Goal: Task Accomplishment & Management: Use online tool/utility

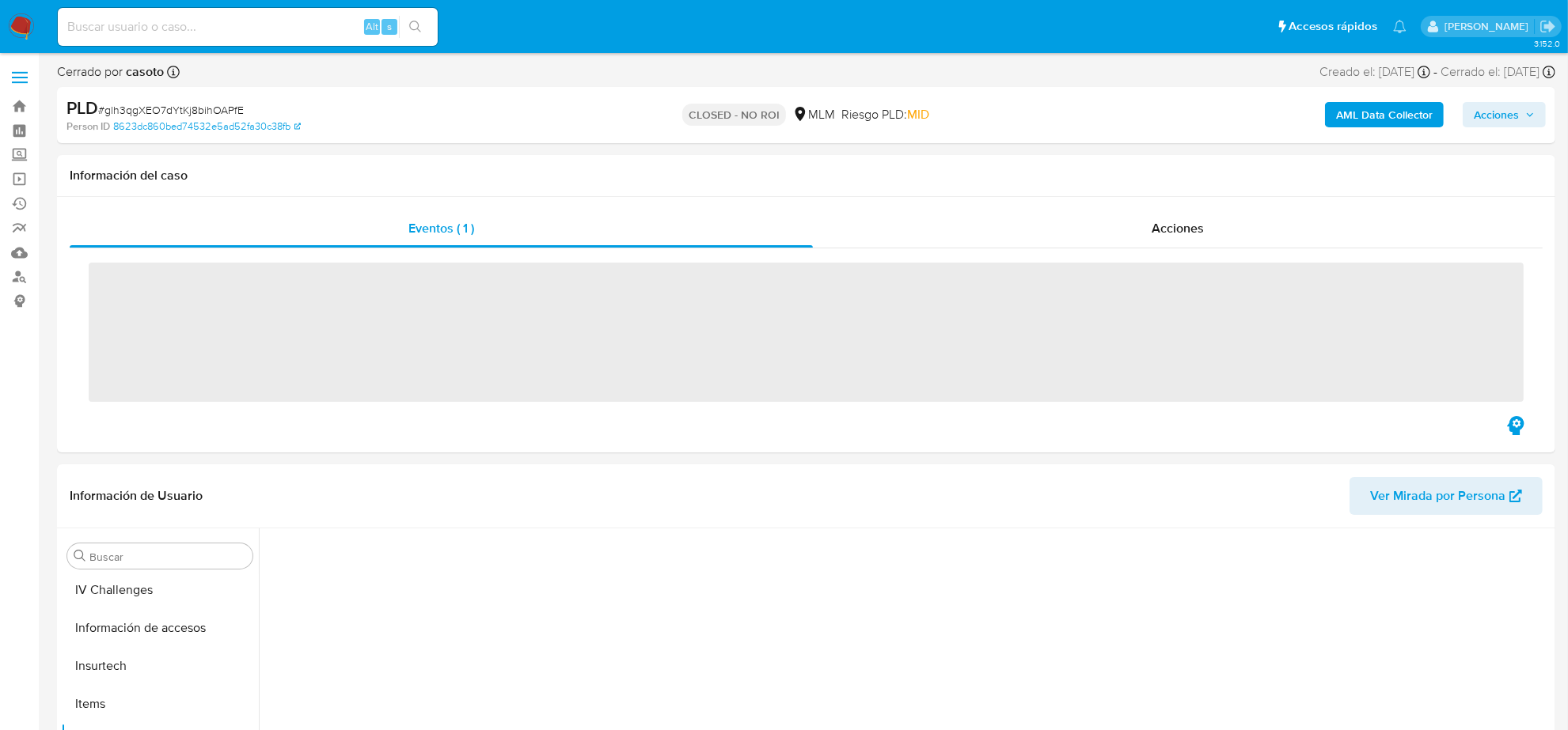
scroll to position [630, 0]
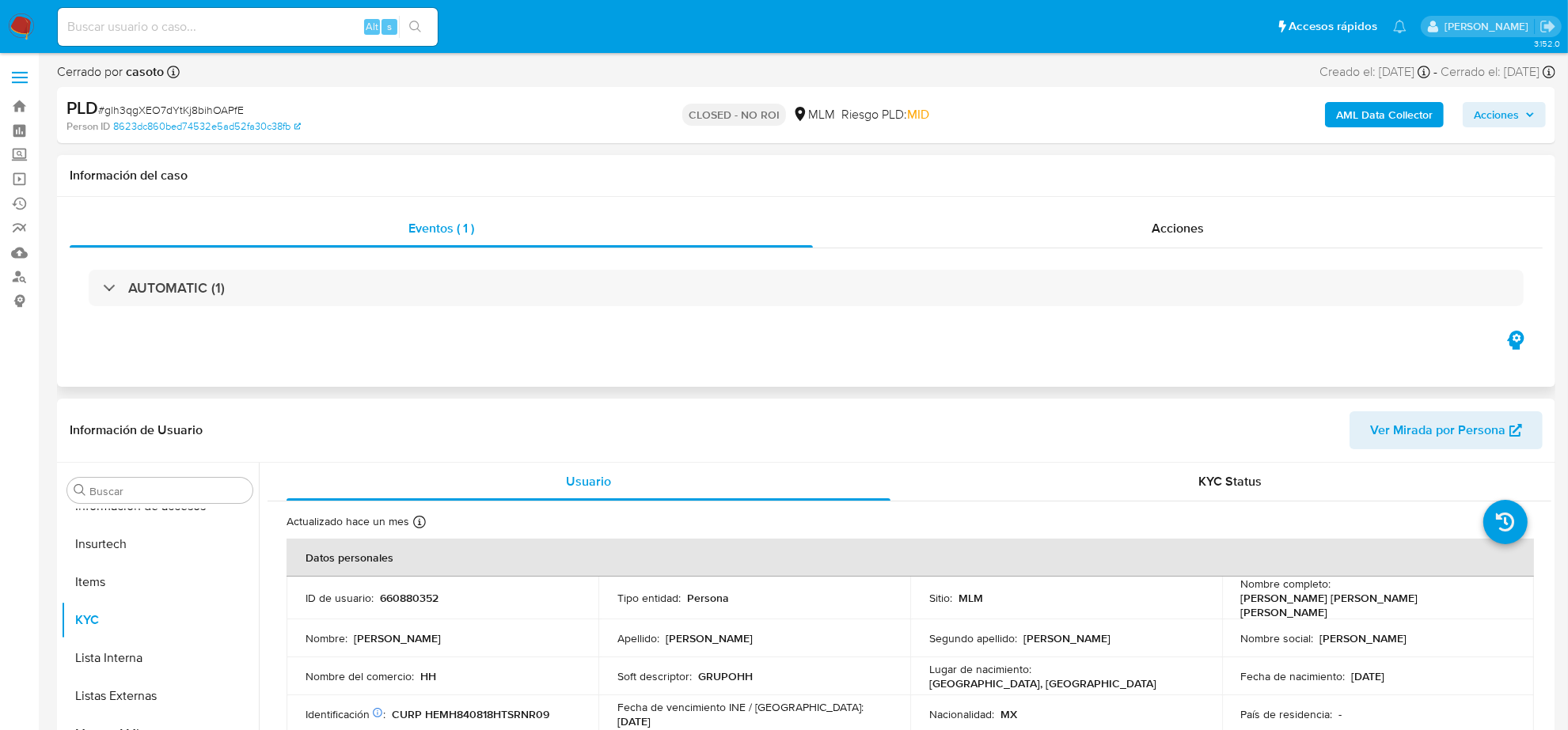
select select "10"
click at [21, 21] on img at bounding box center [21, 27] width 27 height 27
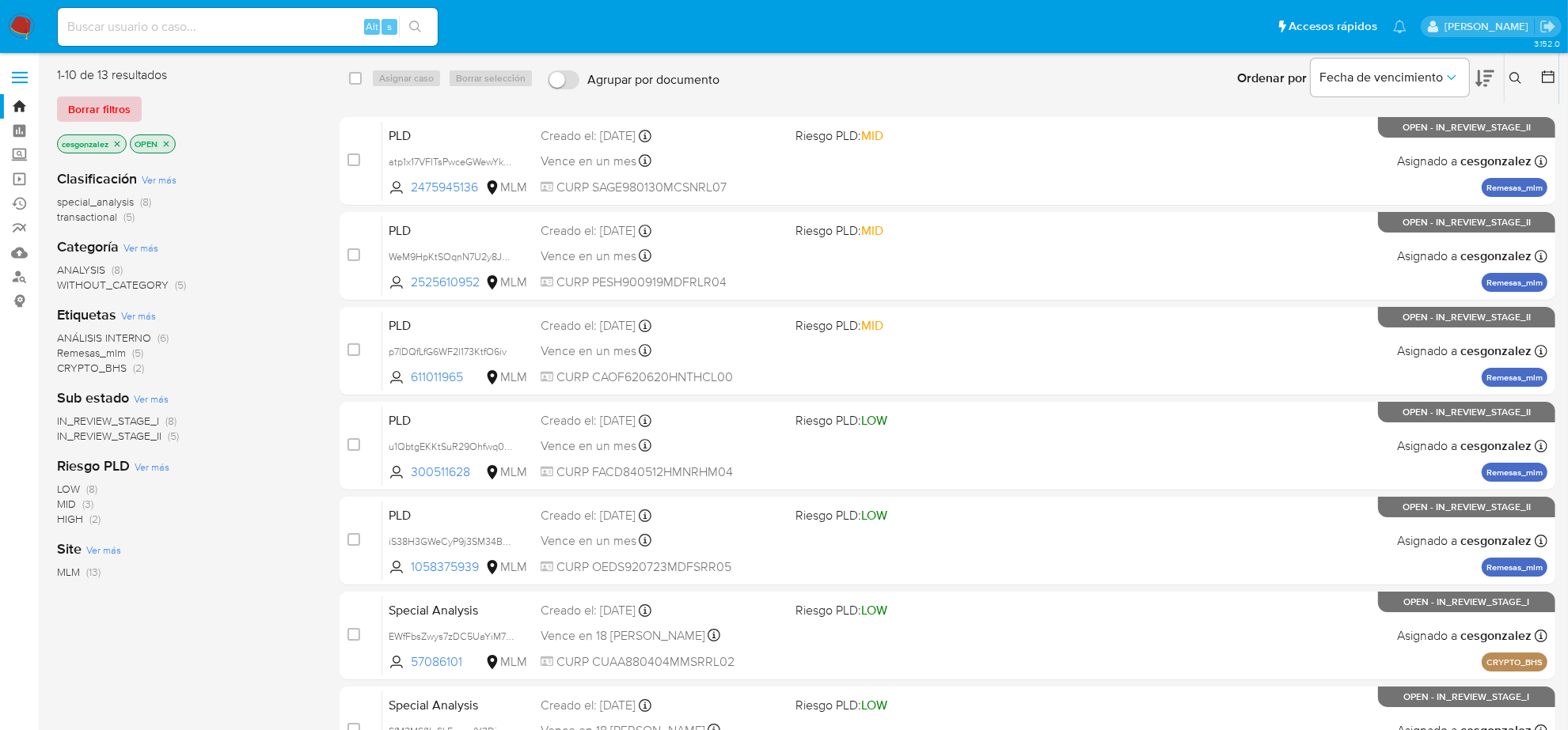
click at [118, 112] on span "Borrar filtros" at bounding box center [99, 109] width 63 height 22
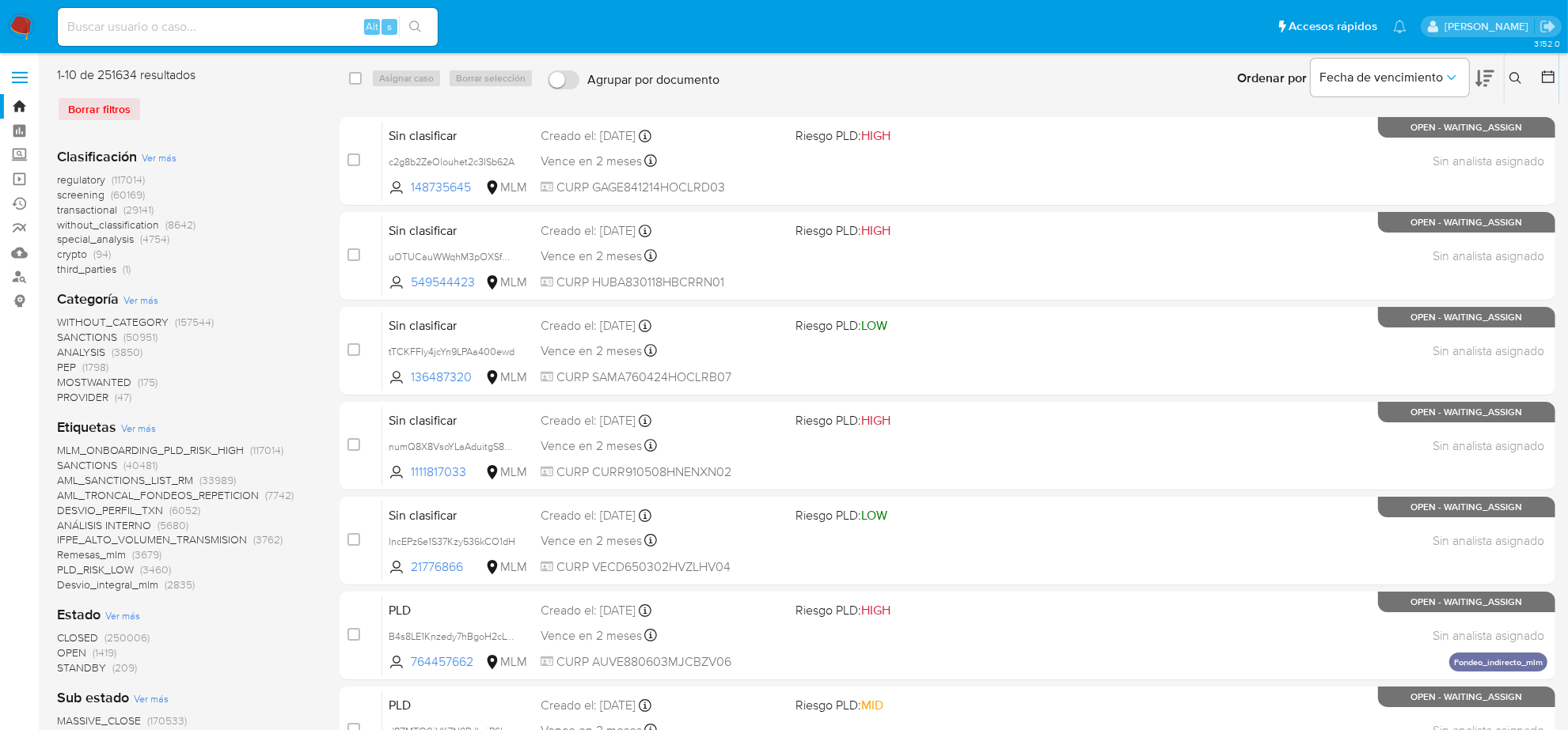
click at [81, 199] on span "screening" at bounding box center [80, 195] width 47 height 15
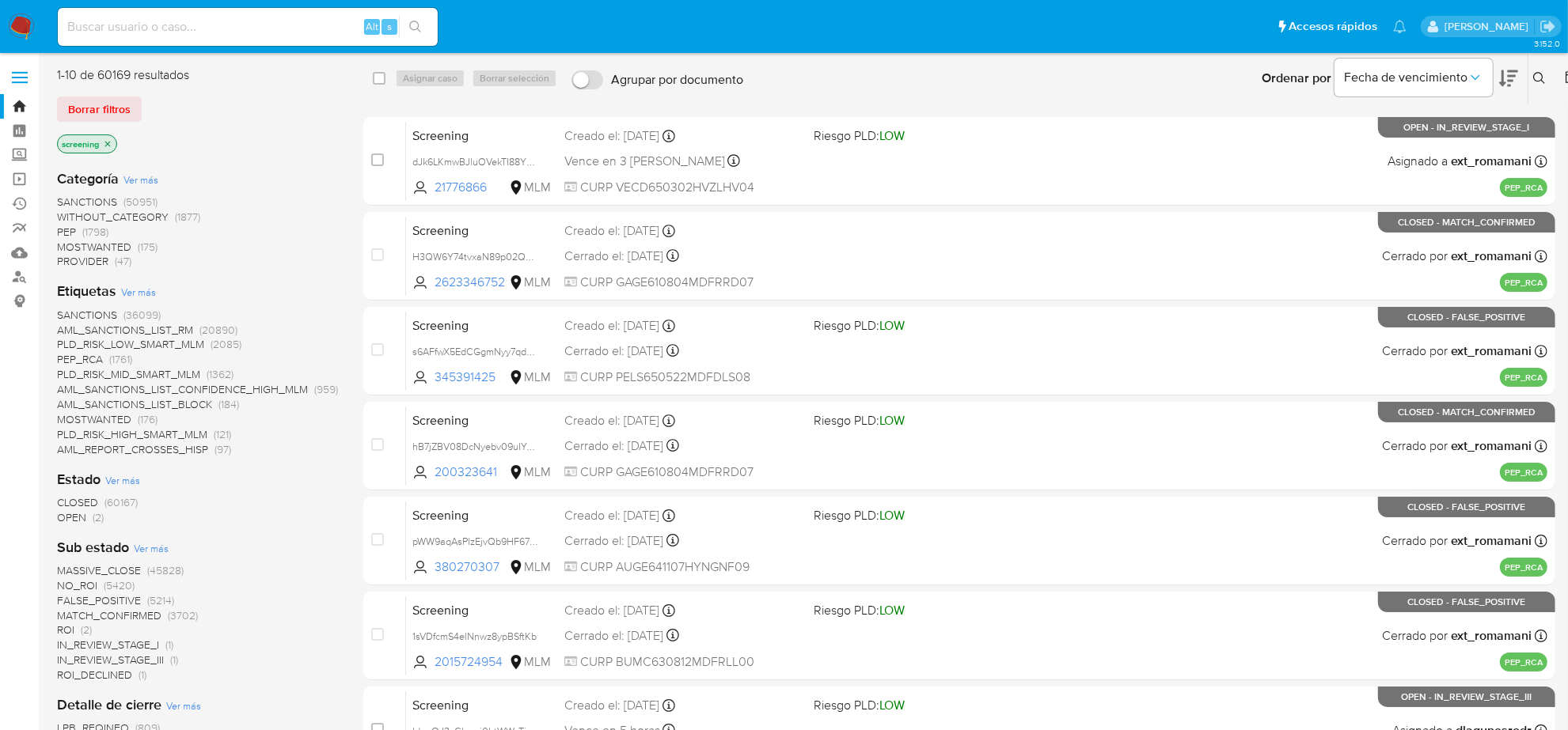
click at [80, 515] on span "OPEN" at bounding box center [71, 517] width 29 height 15
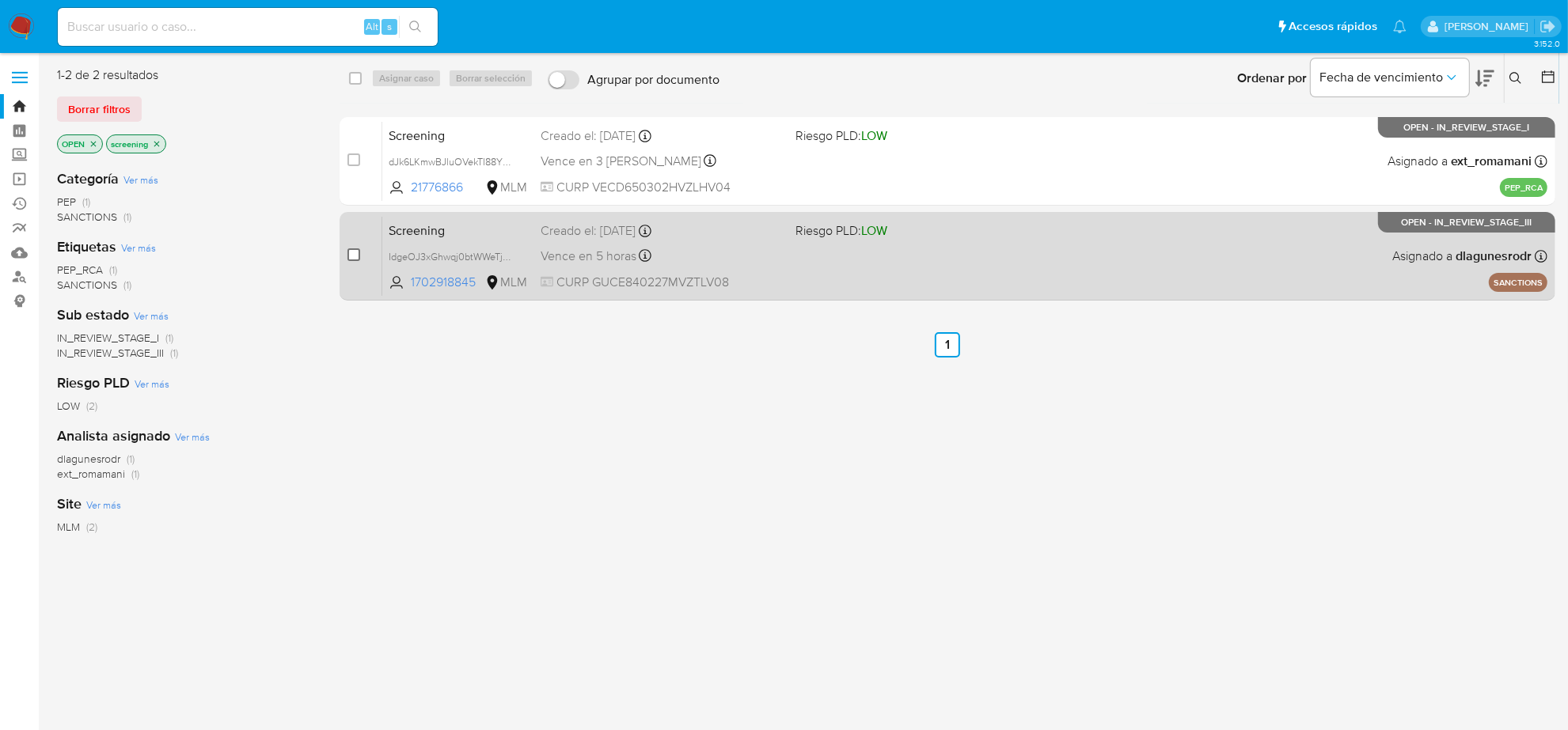
click at [352, 255] on input "checkbox" at bounding box center [354, 255] width 13 height 13
checkbox input "true"
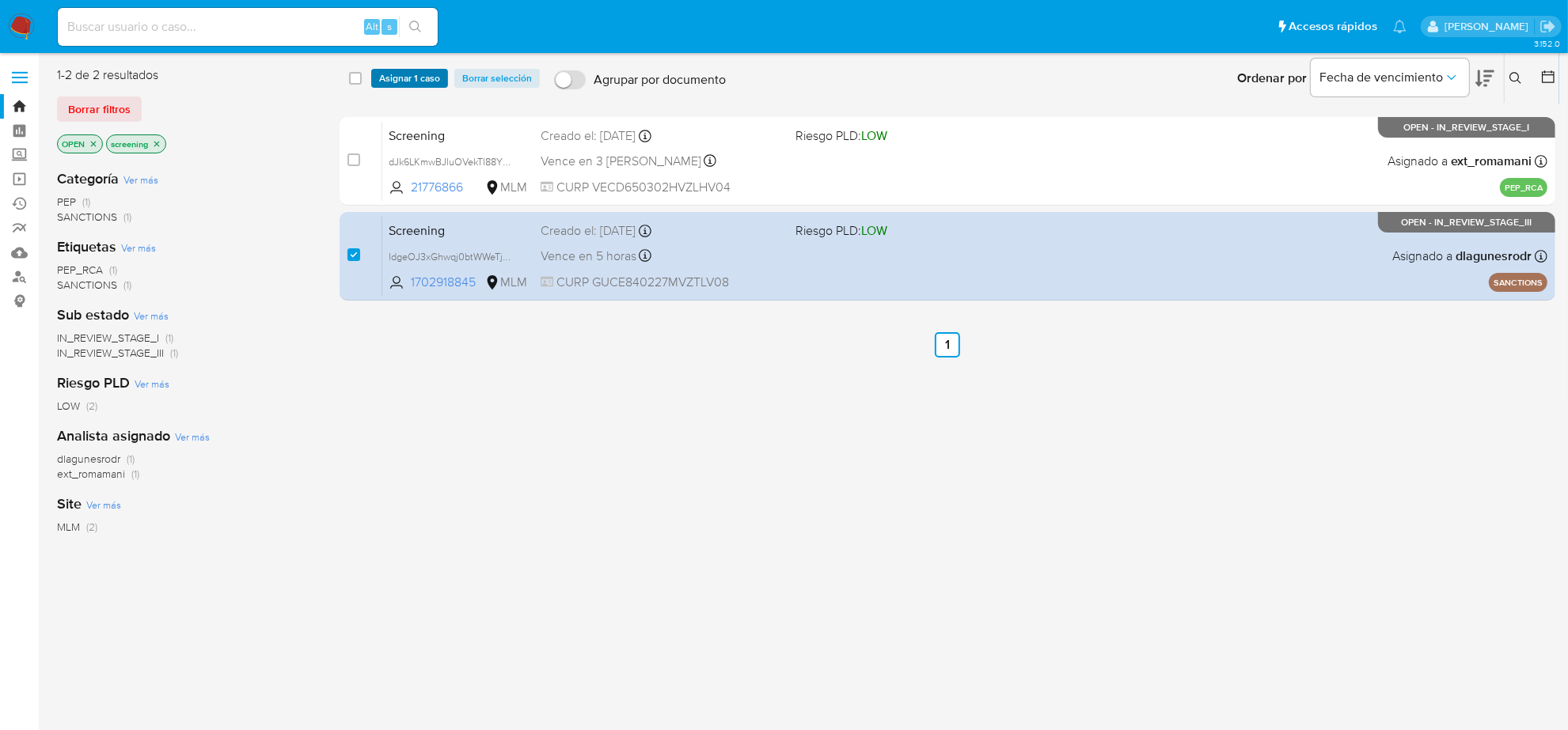
click at [408, 77] on span "Asignar 1 caso" at bounding box center [409, 78] width 61 height 15
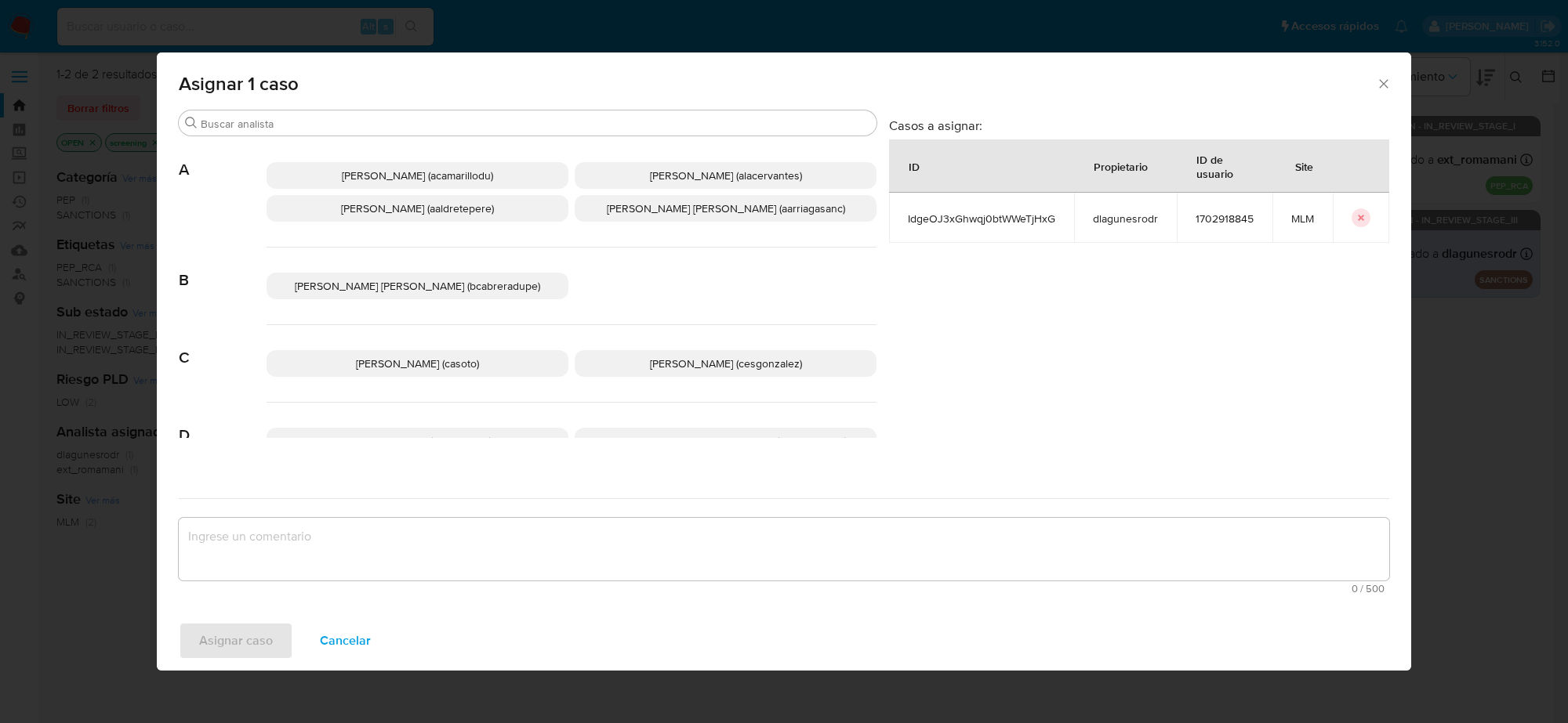
click at [659, 366] on span "Cesar Gonzalez (cesgonzalez)" at bounding box center [726, 364] width 152 height 15
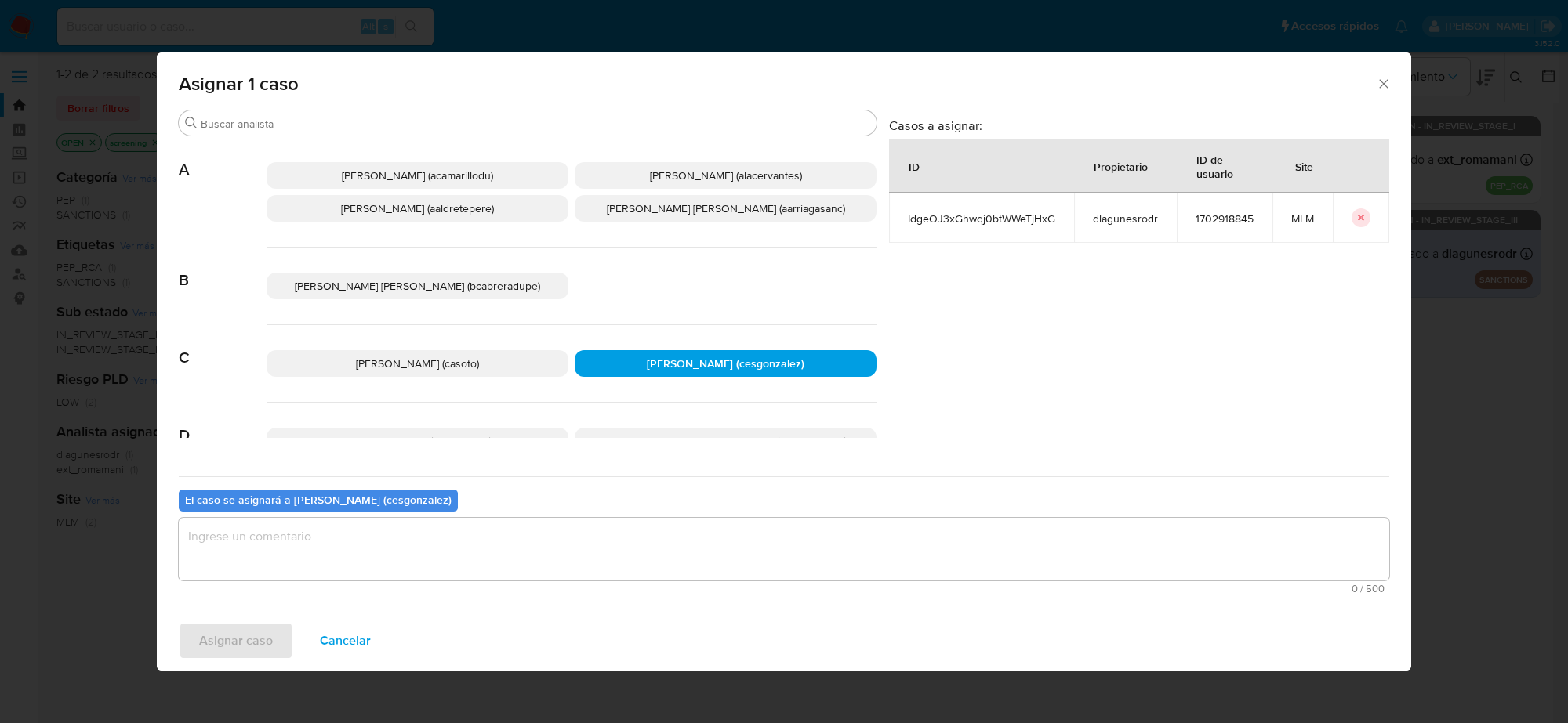
click at [438, 543] on textarea "assign-modal" at bounding box center [784, 550] width 1210 height 63
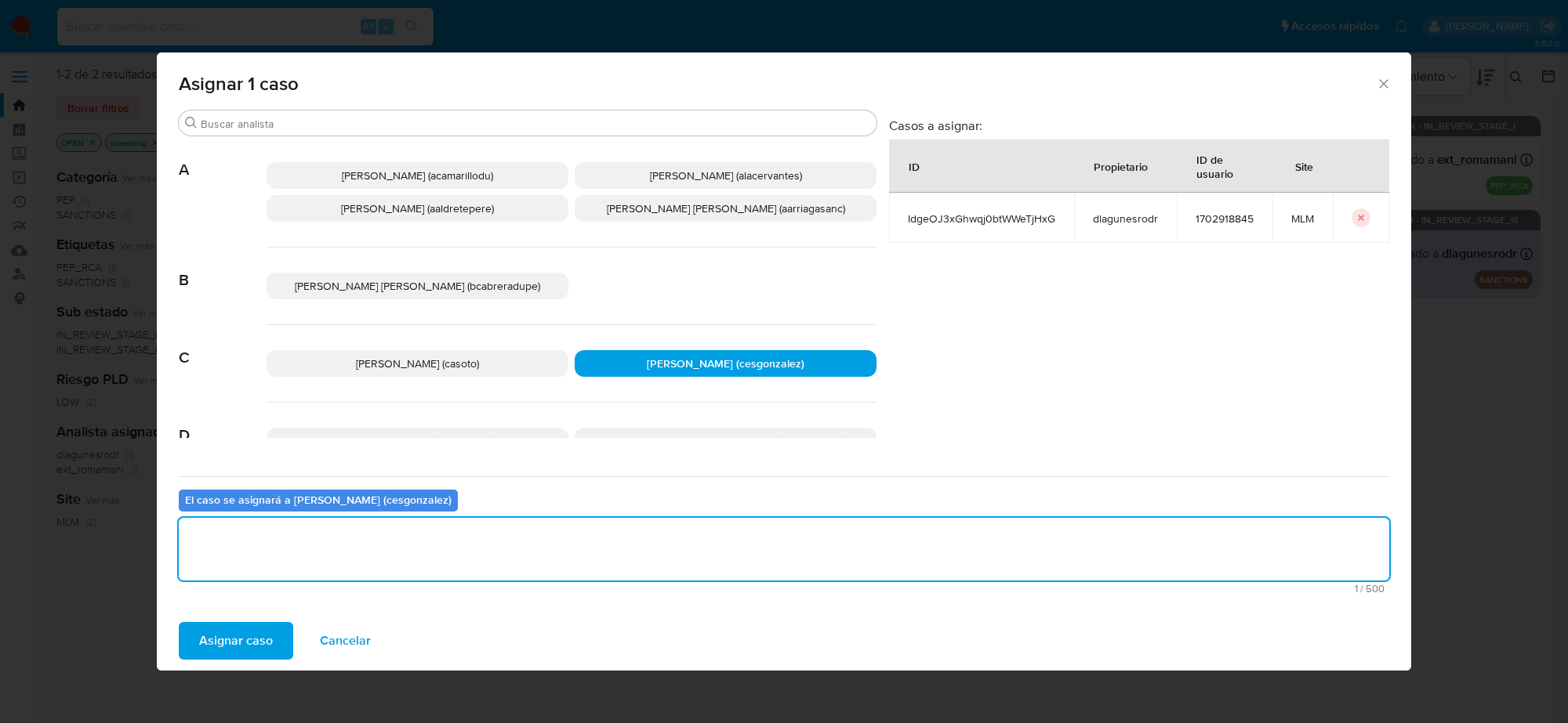
click at [258, 649] on span "Asignar caso" at bounding box center [235, 641] width 74 height 35
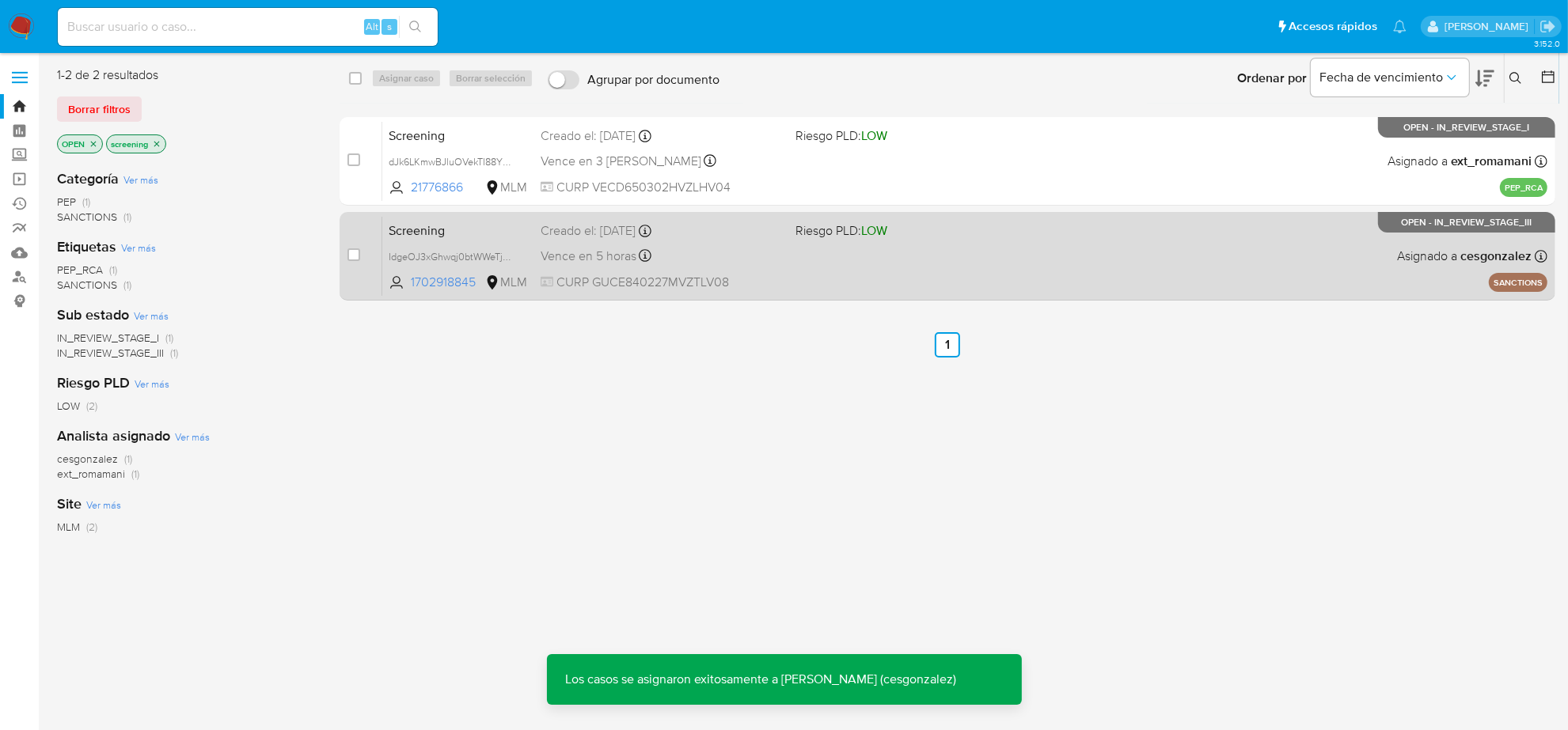
click at [829, 269] on div "Screening IdgeOJ3xGhwqj0btWWeTjHxG 1702918845 MLM Riesgo PLD: LOW Creado el: 11…" at bounding box center [965, 256] width 1165 height 80
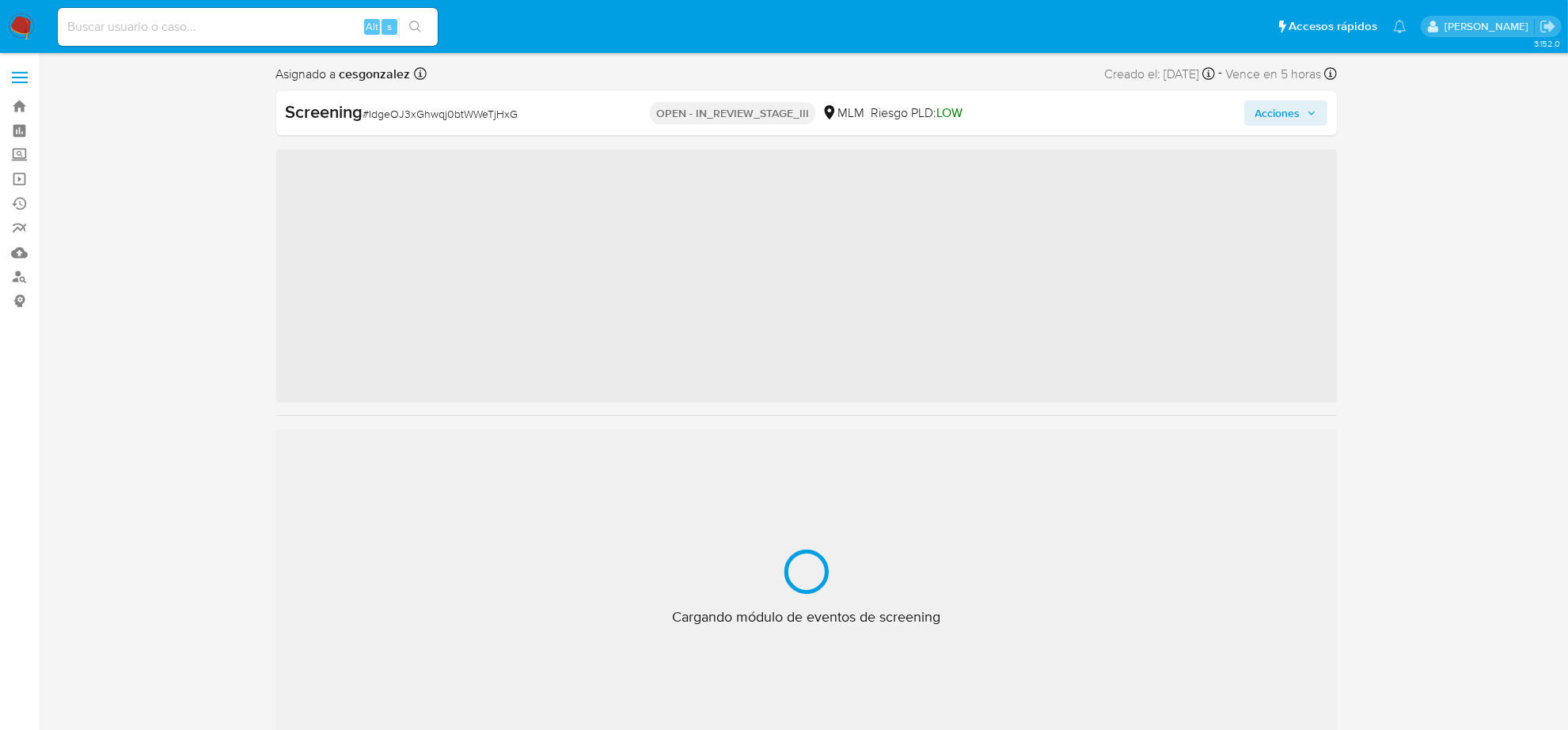
scroll to position [630, 0]
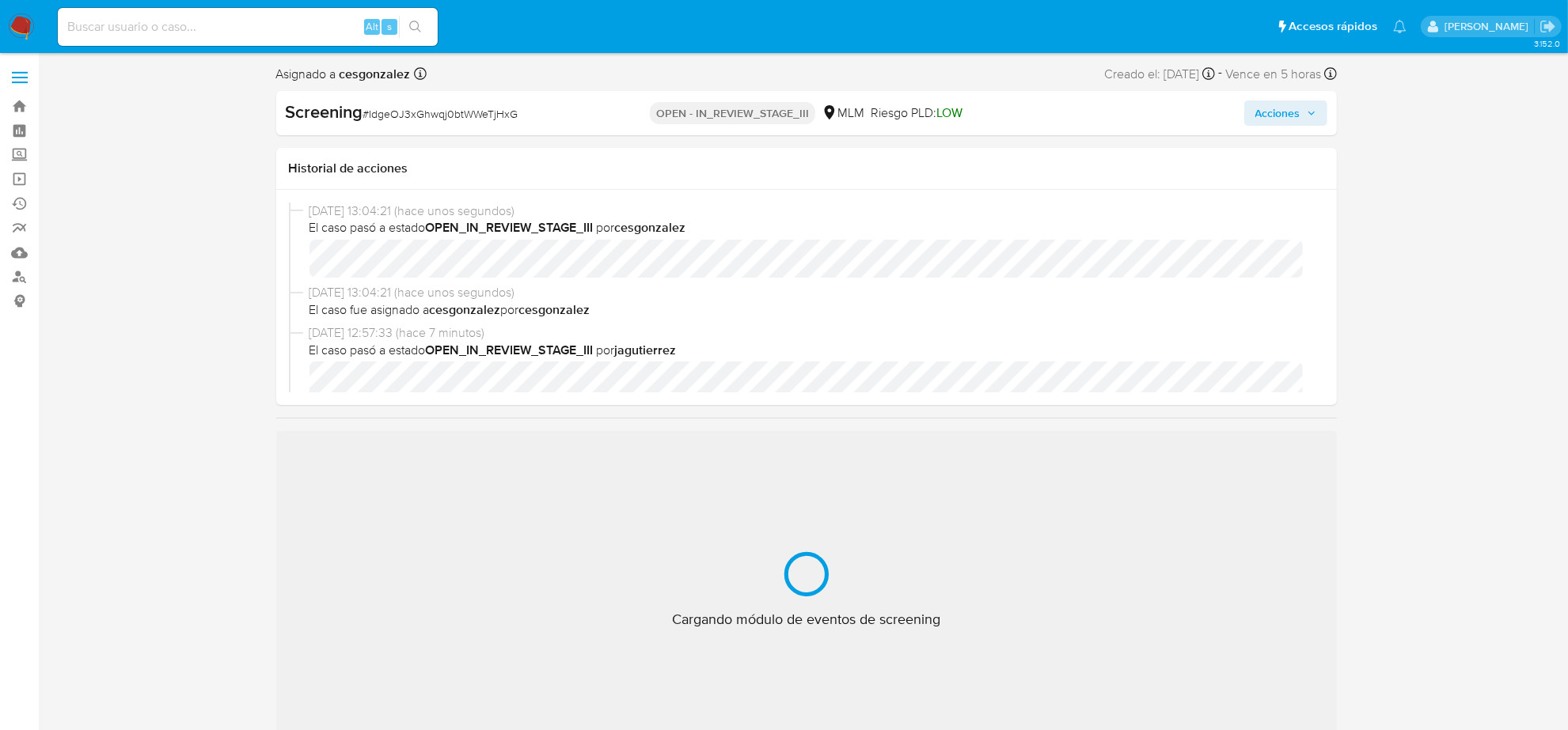
select select "10"
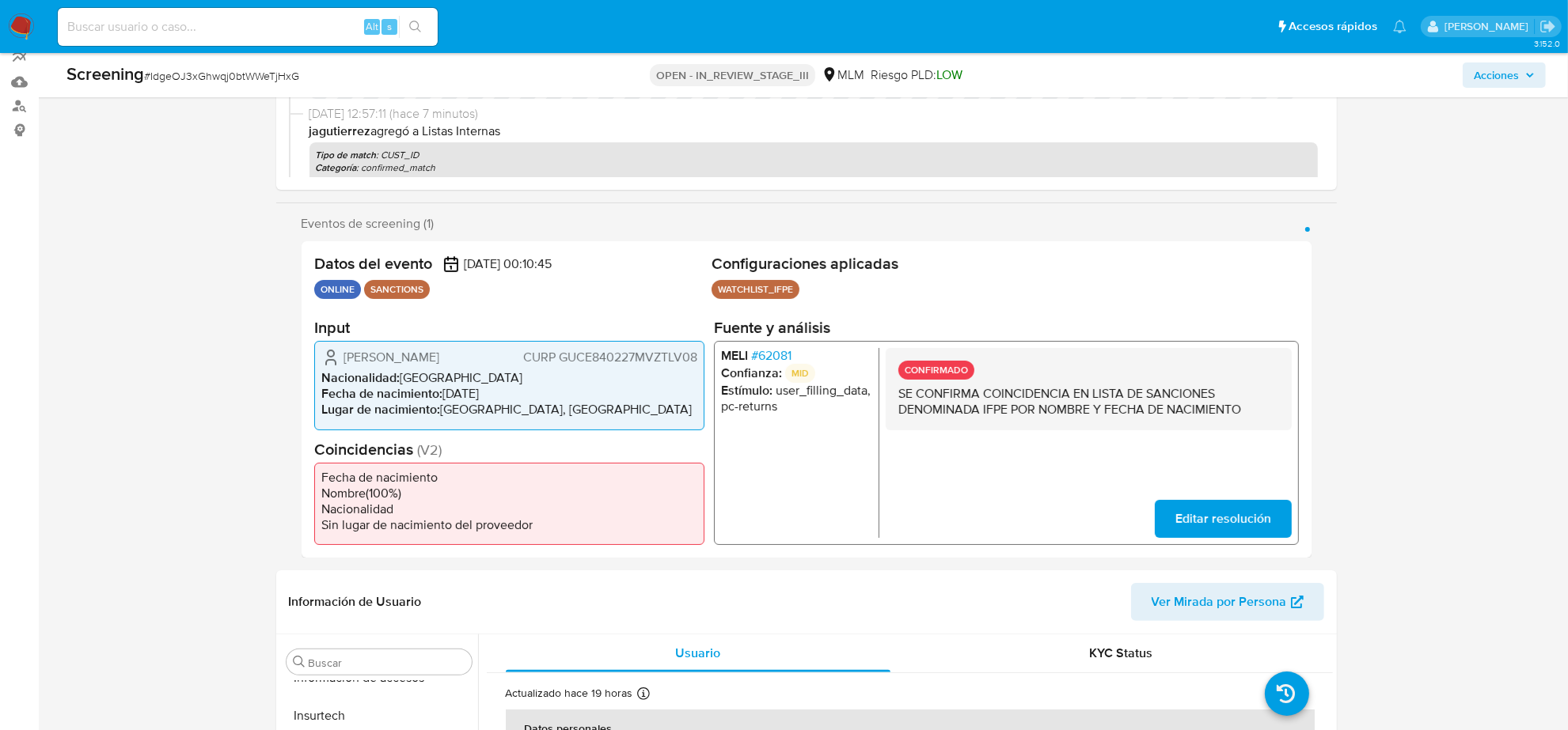
scroll to position [198, 0]
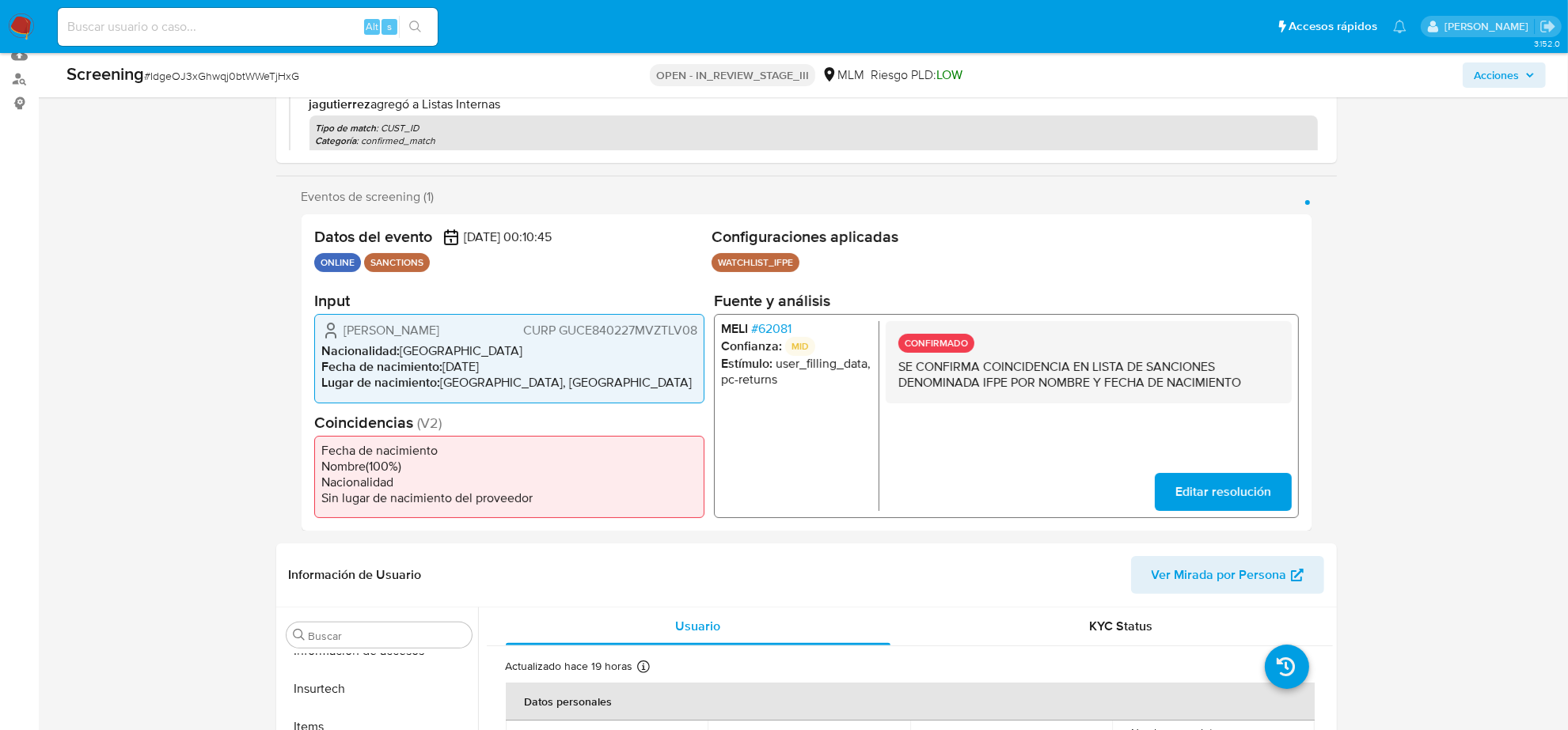
click at [774, 325] on span "# 62081" at bounding box center [770, 329] width 40 height 15
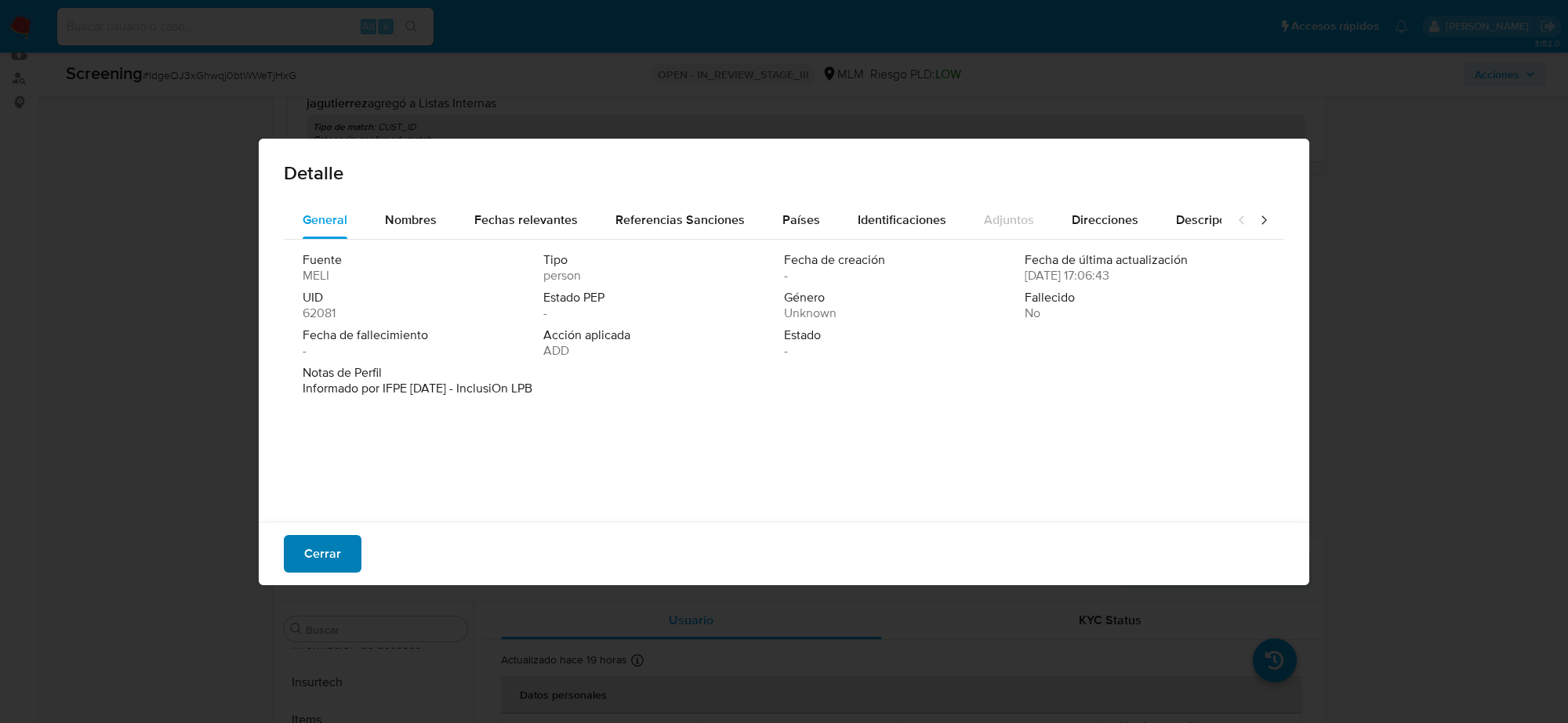
click at [295, 565] on button "Cerrar" at bounding box center [322, 554] width 77 height 37
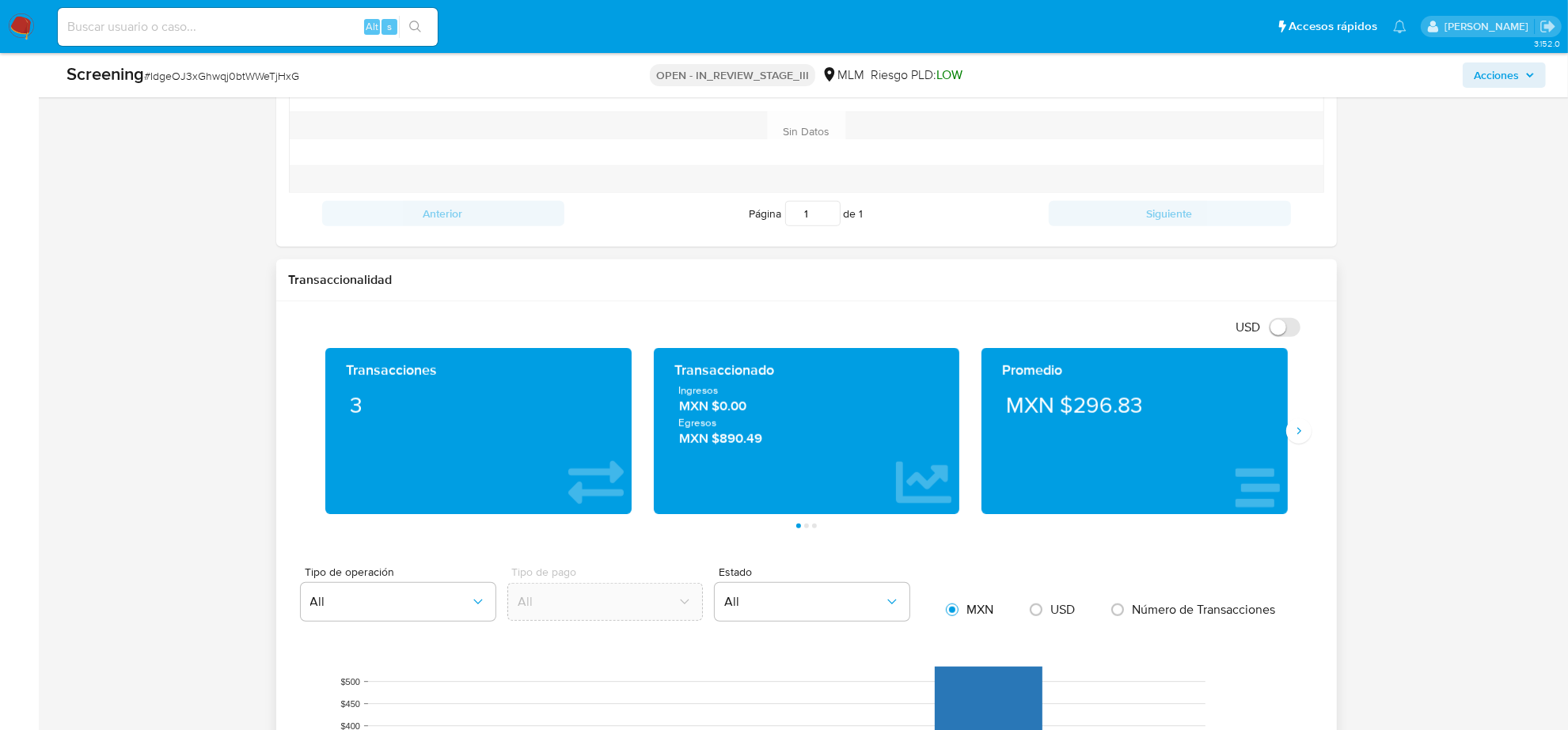
scroll to position [692, 0]
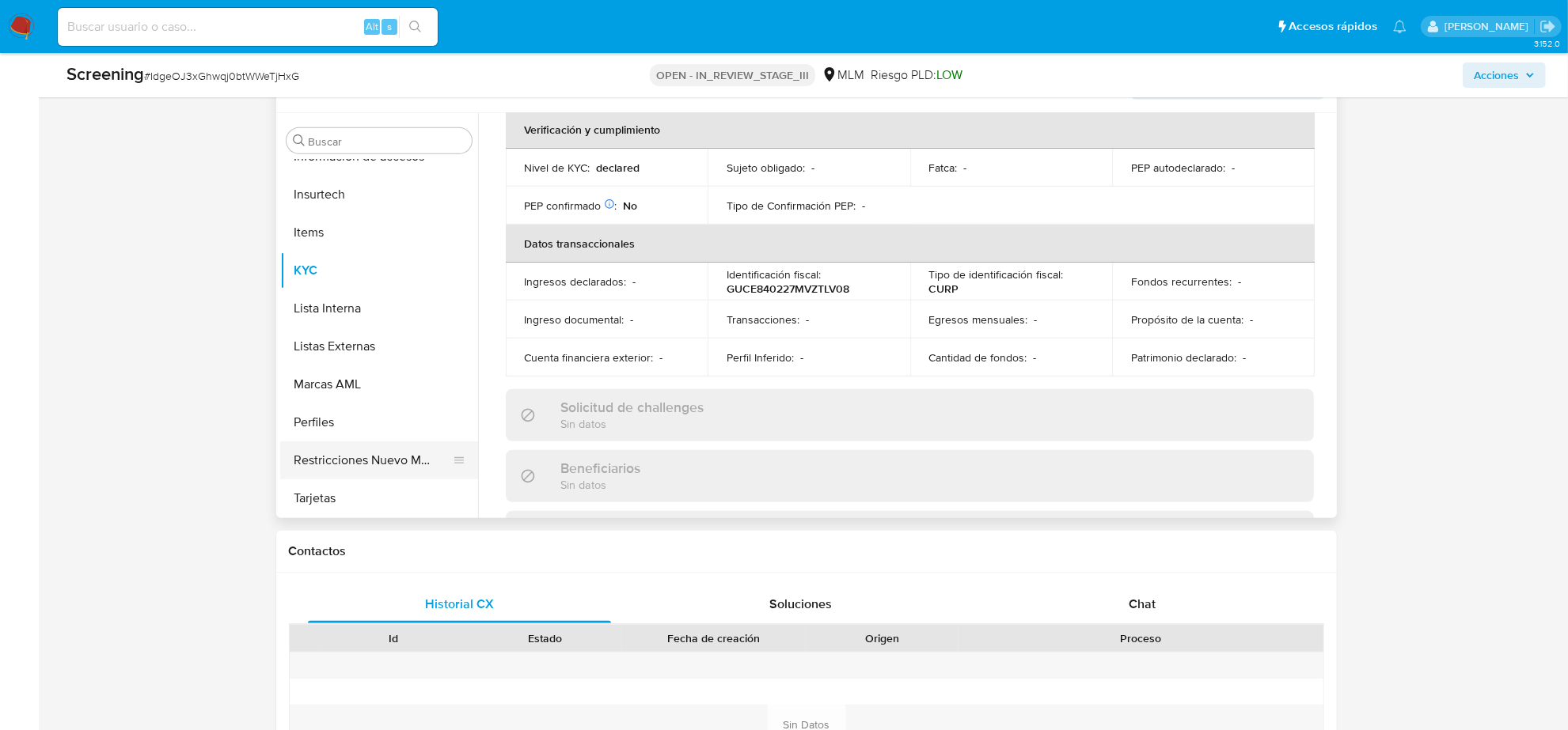
click at [384, 455] on button "Restricciones Nuevo Mundo" at bounding box center [373, 461] width 185 height 38
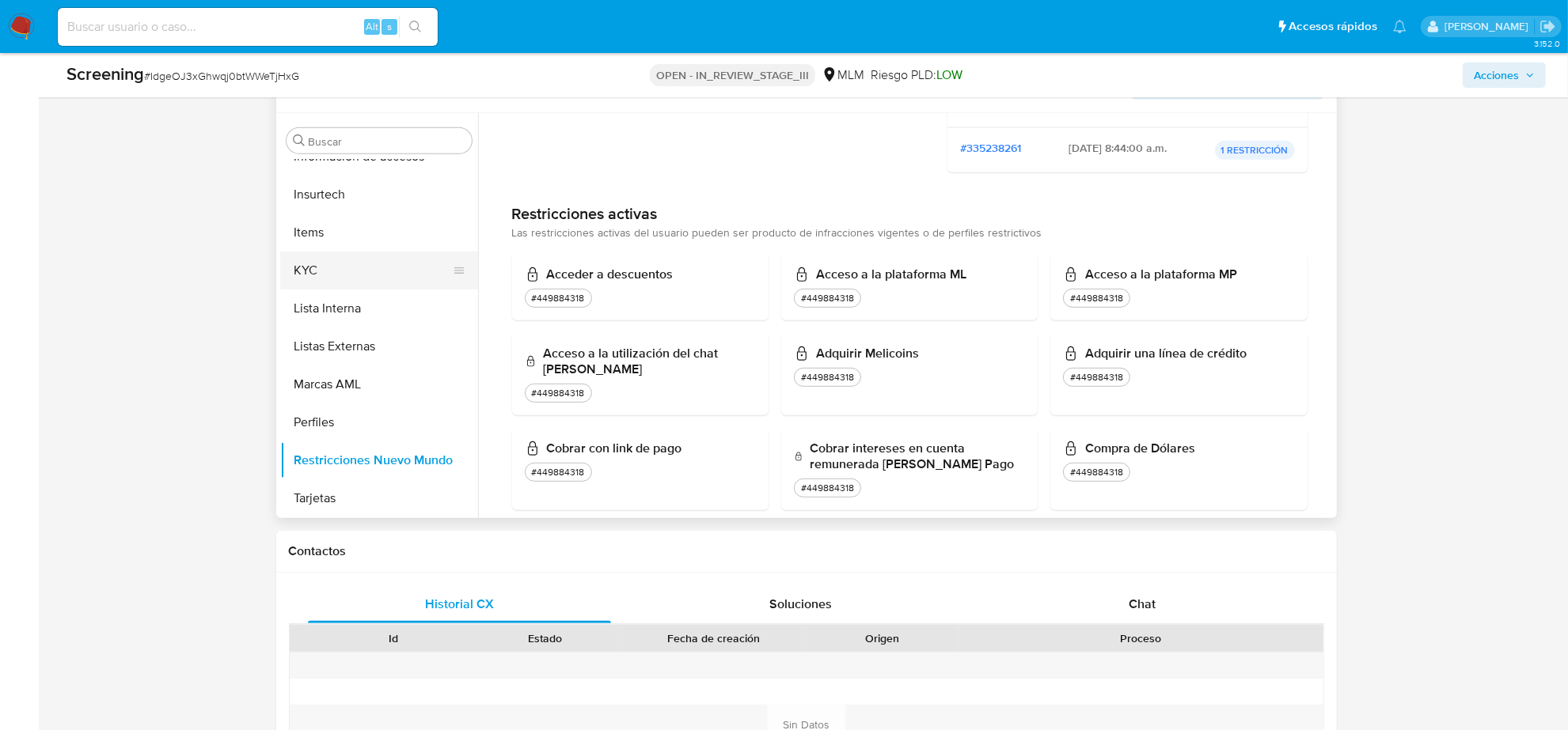
click at [342, 267] on button "KYC" at bounding box center [373, 270] width 185 height 38
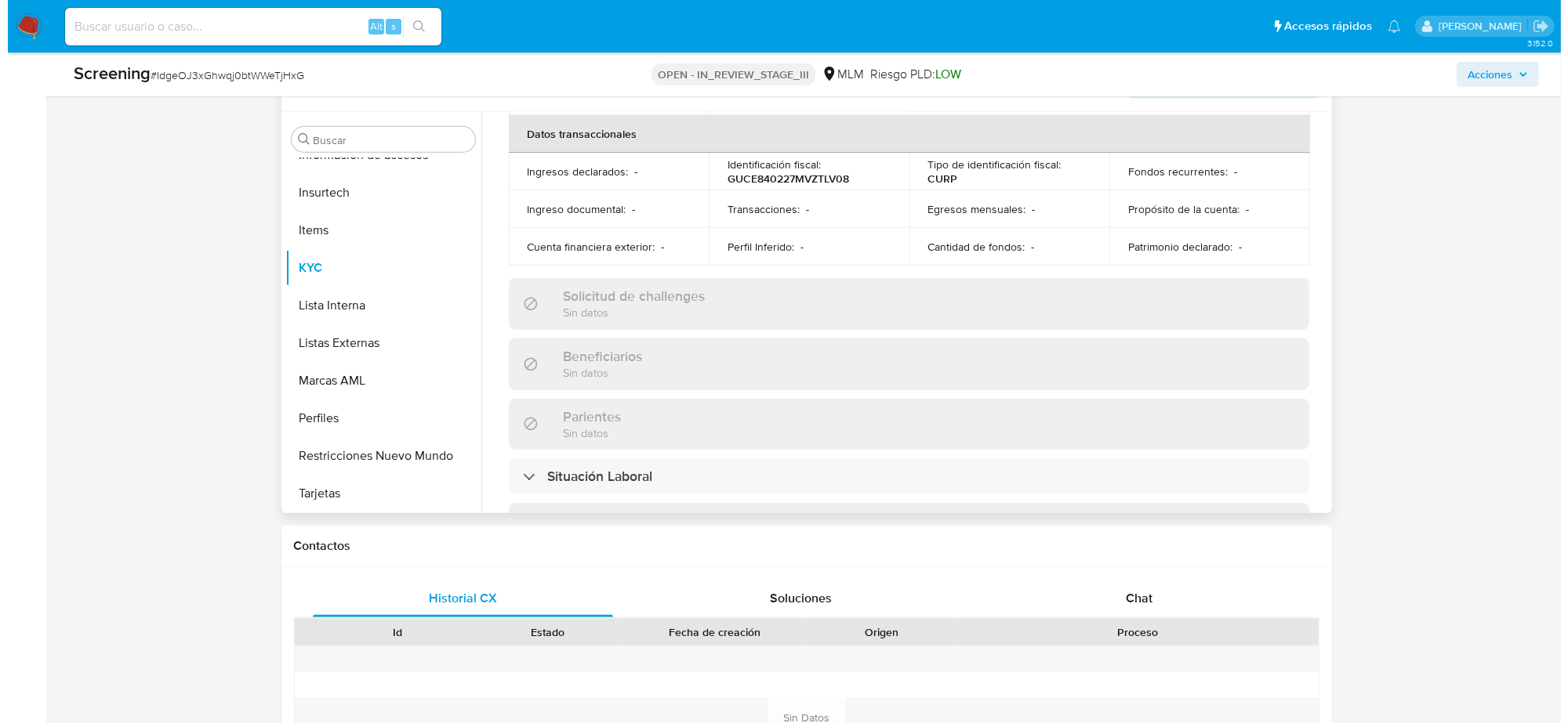
scroll to position [0, 0]
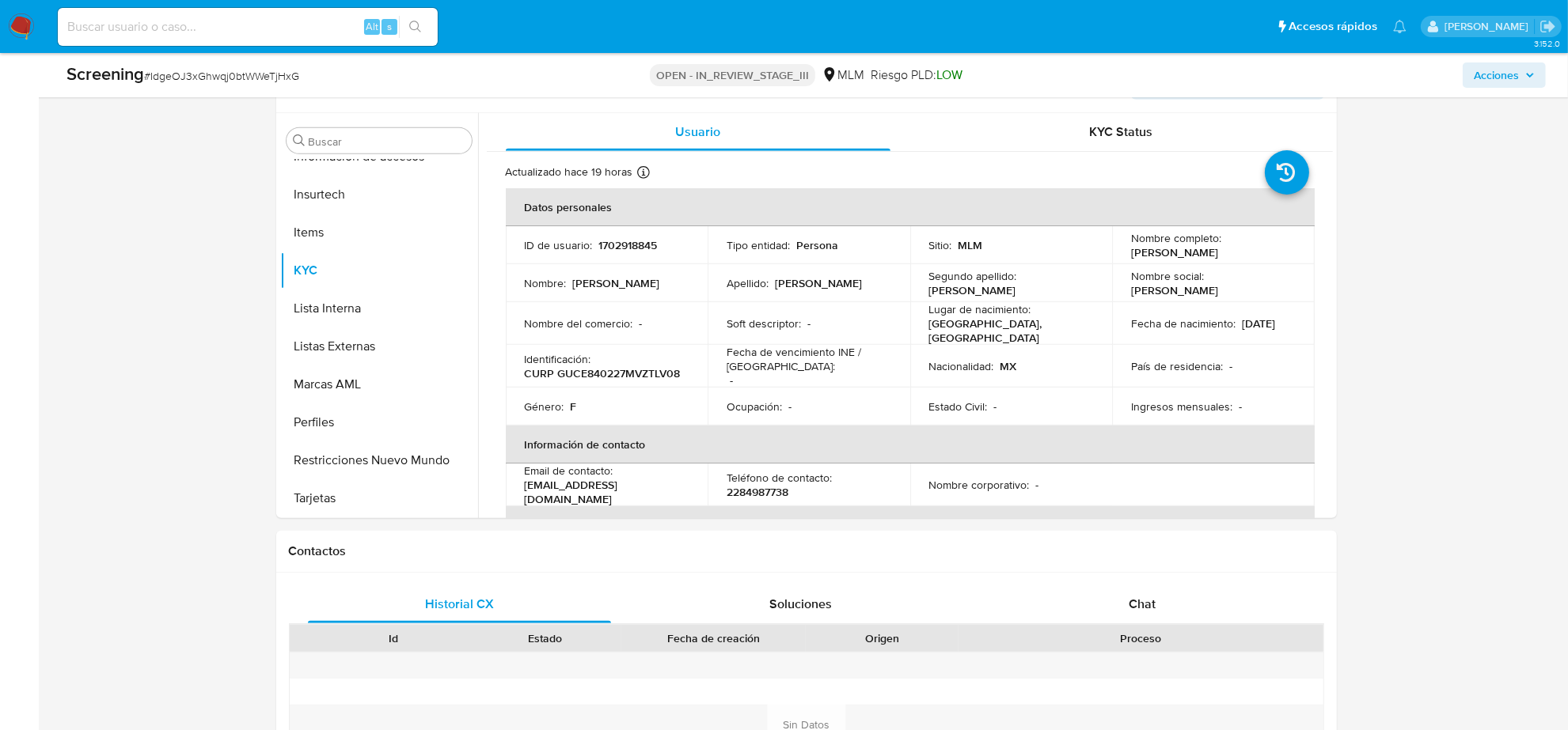
click at [1524, 67] on span "Acciones" at bounding box center [1504, 75] width 61 height 22
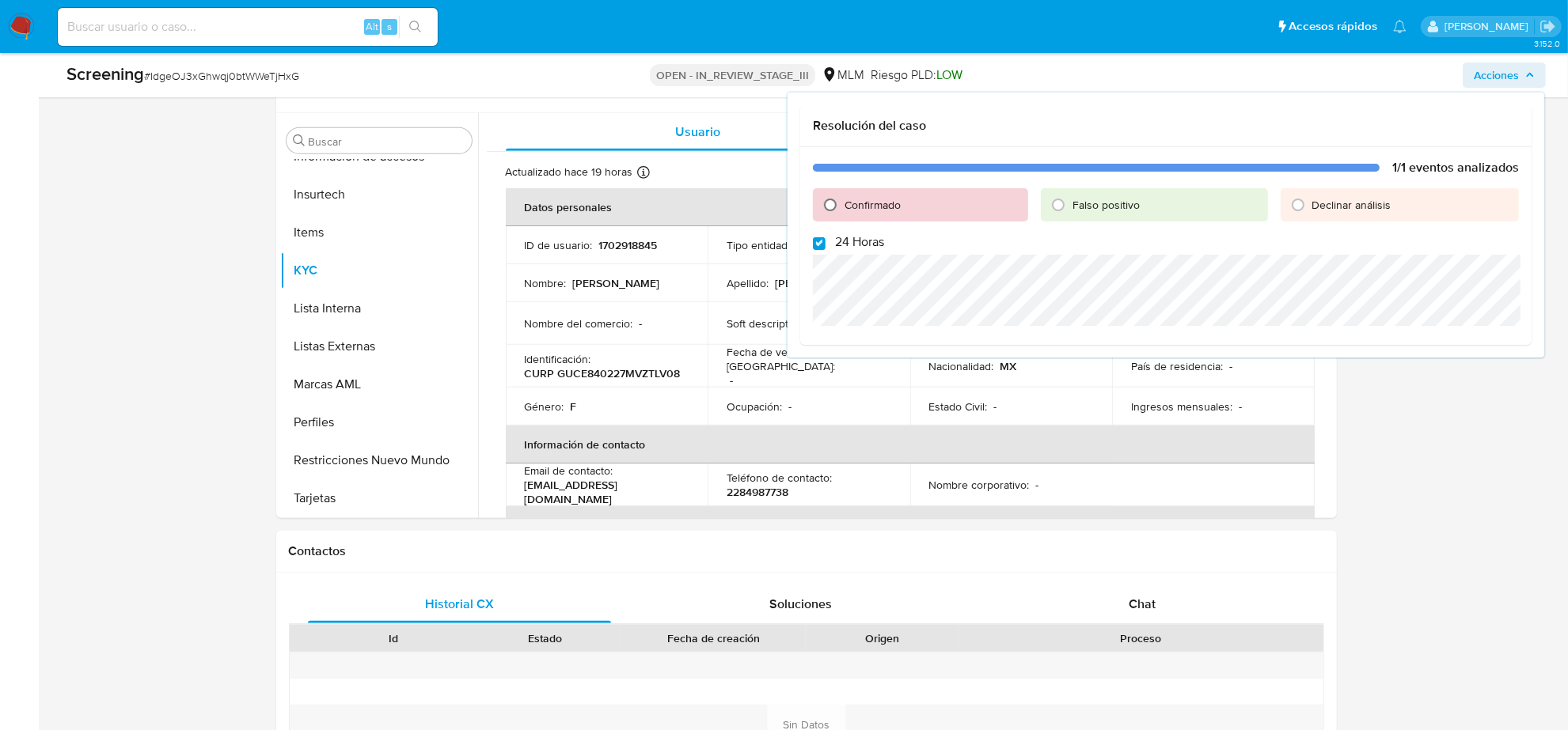
click at [829, 203] on input "Confirmado" at bounding box center [831, 205] width 26 height 26
radio input "true"
click at [818, 245] on input "24 Horas" at bounding box center [819, 244] width 13 height 13
checkbox input "false"
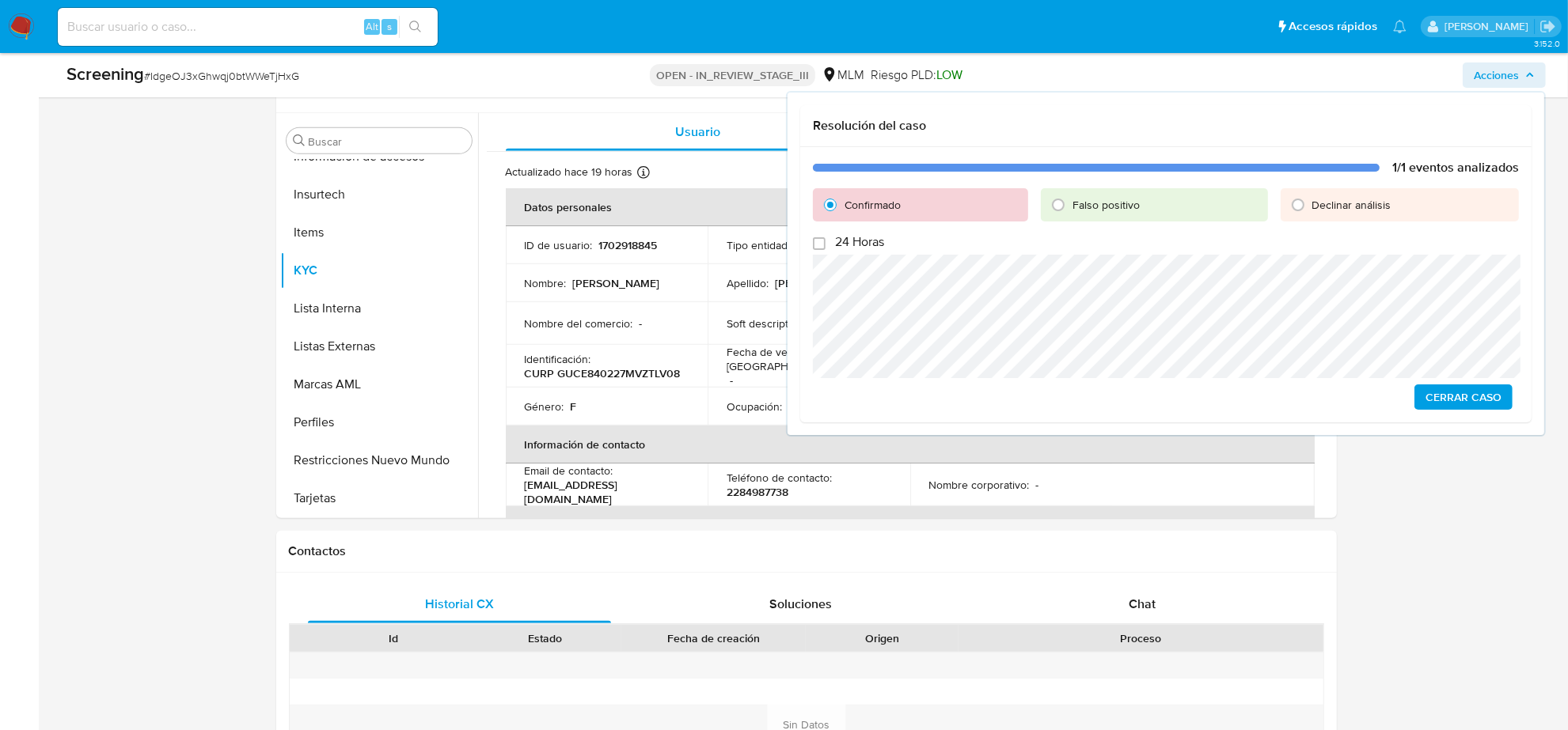
click at [1491, 397] on span "Cerrar Caso" at bounding box center [1463, 397] width 76 height 22
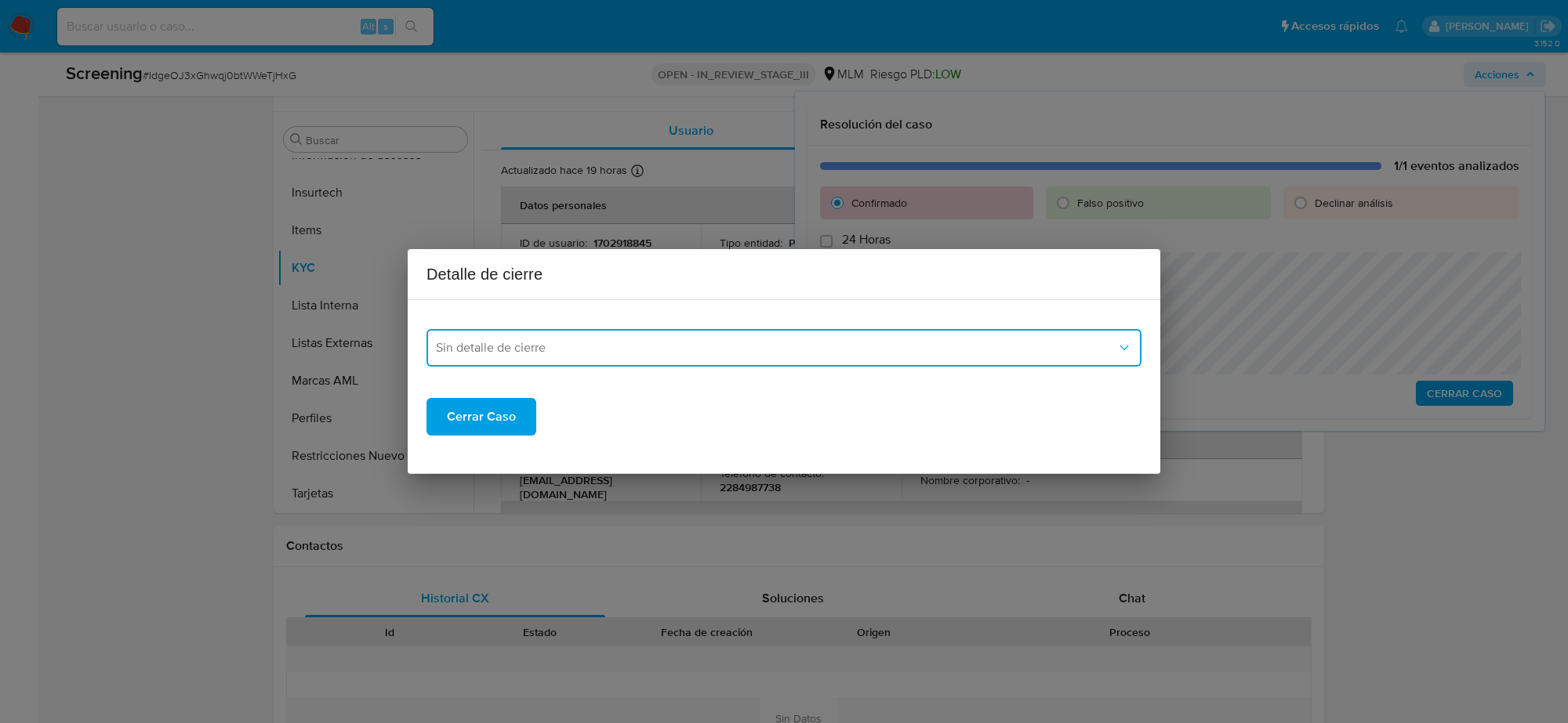
click at [1046, 343] on span "Sin detalle de cierre" at bounding box center [776, 347] width 681 height 15
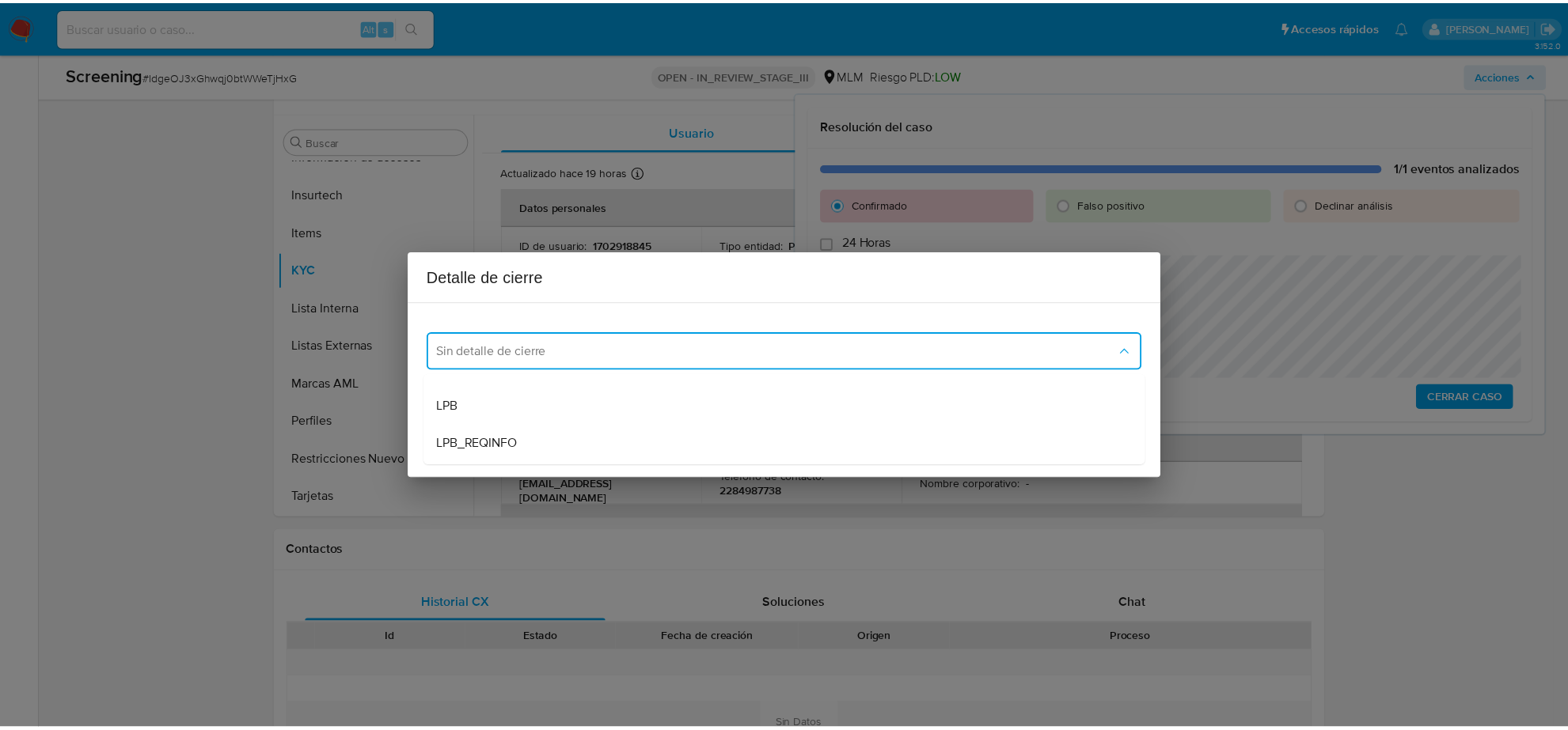
scroll to position [99, 0]
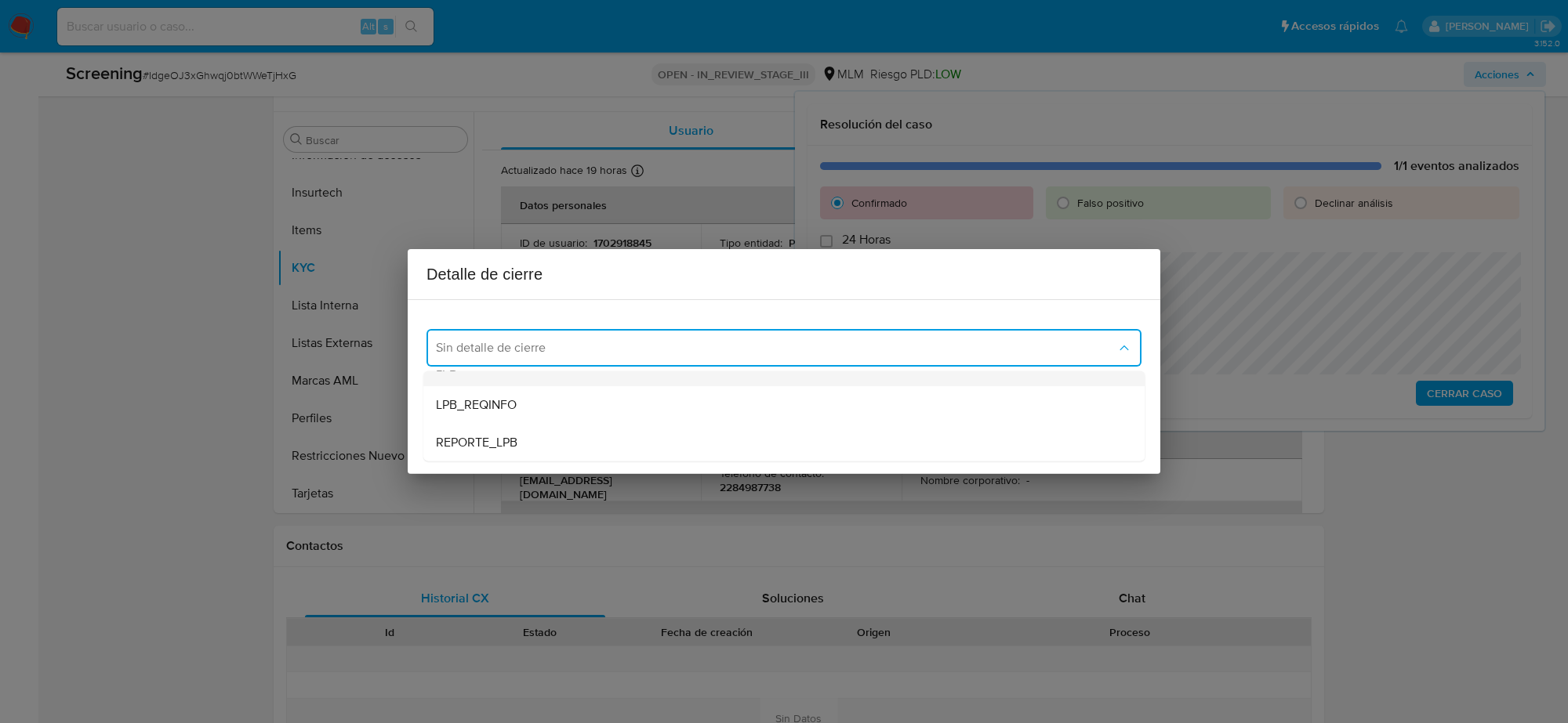
click at [661, 378] on div "LPB" at bounding box center [784, 367] width 696 height 37
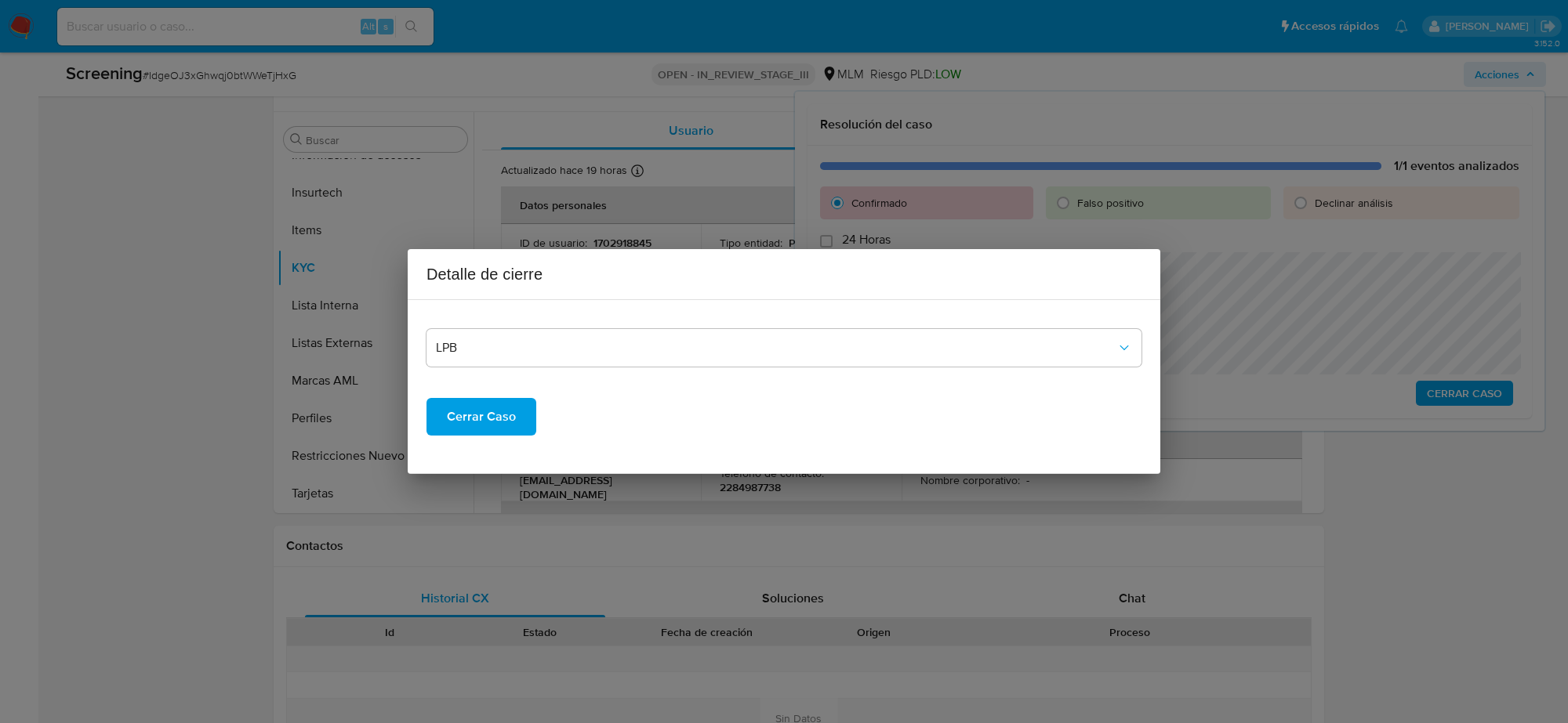
click at [462, 425] on span "Cerrar Caso" at bounding box center [481, 416] width 69 height 35
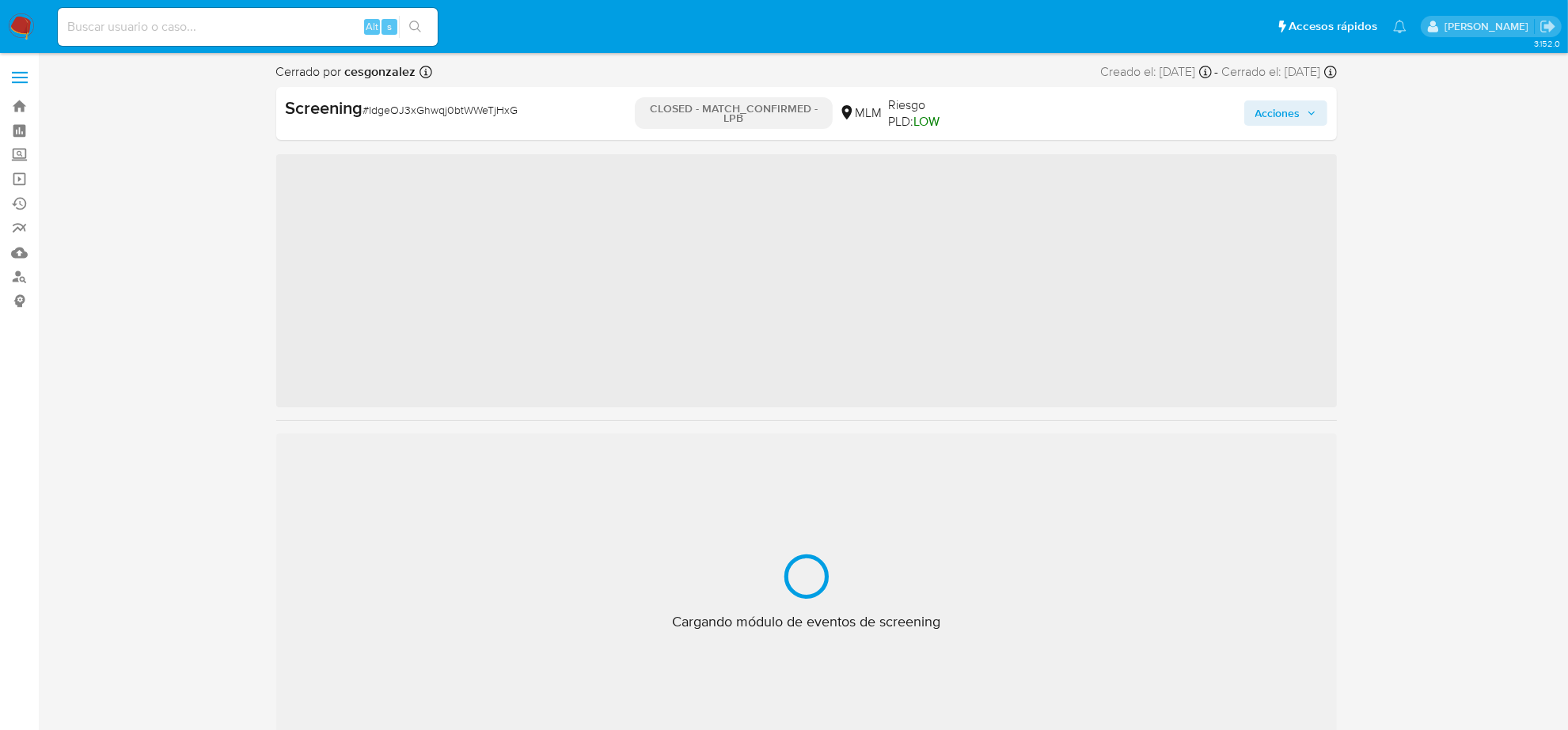
scroll to position [630, 0]
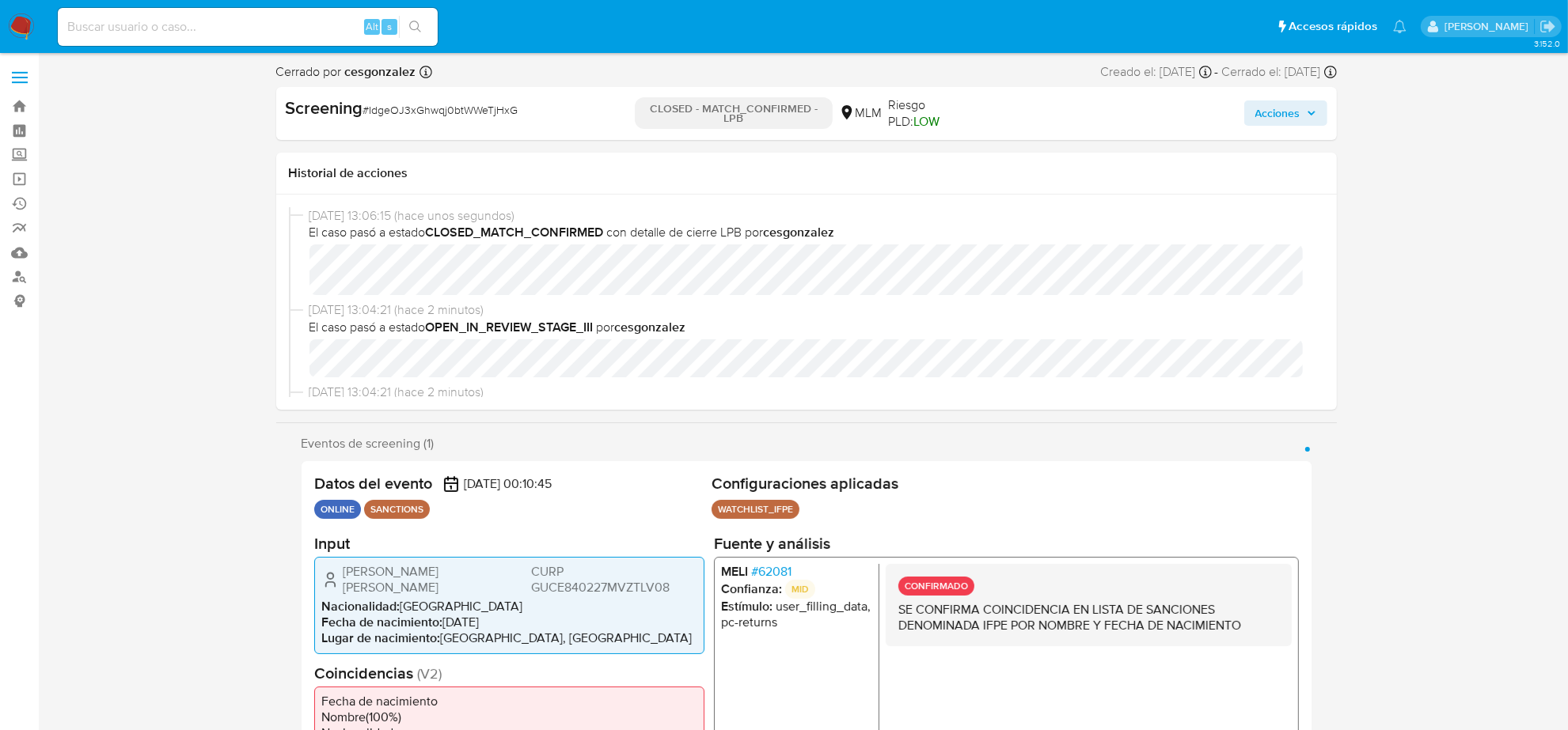
select select "10"
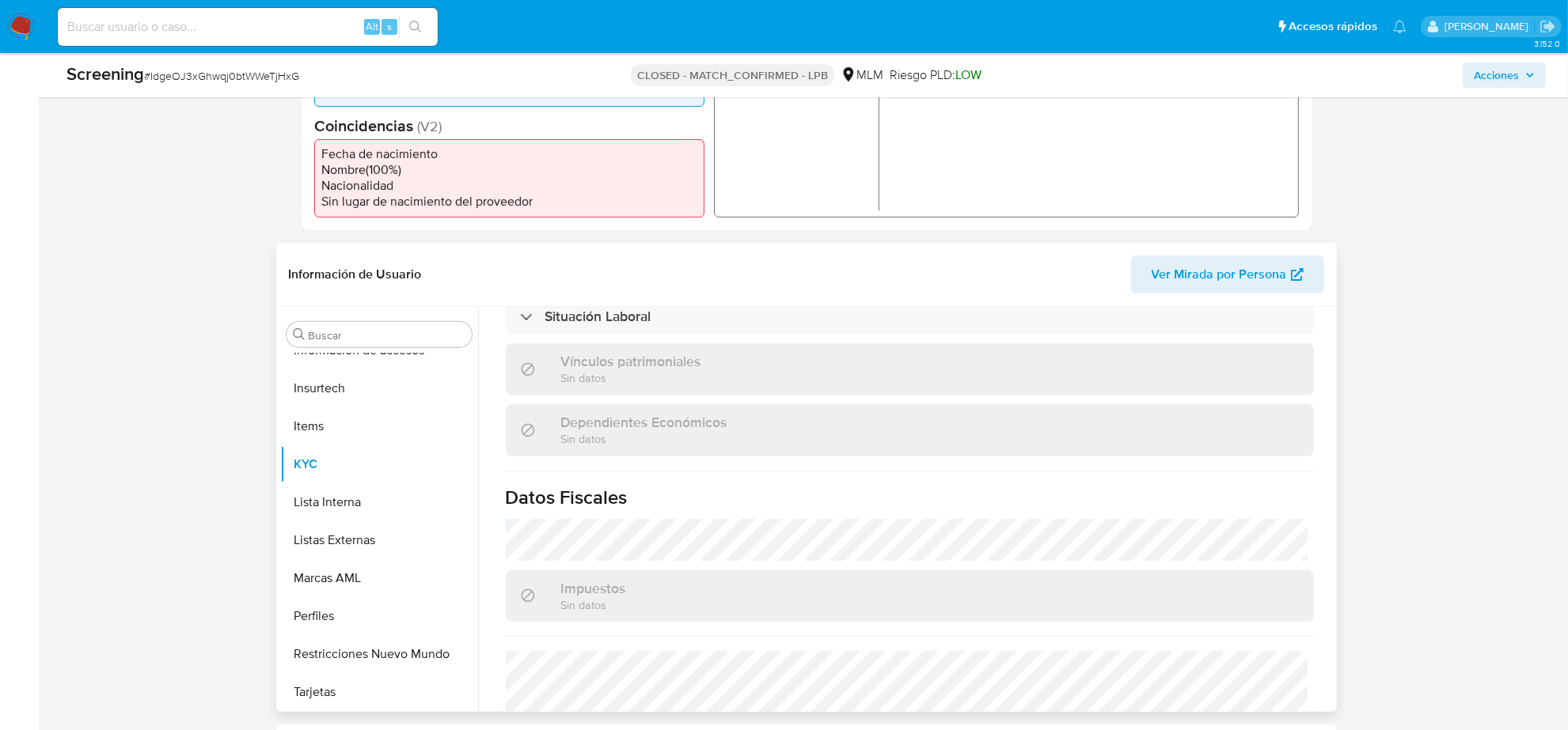
scroll to position [998, 0]
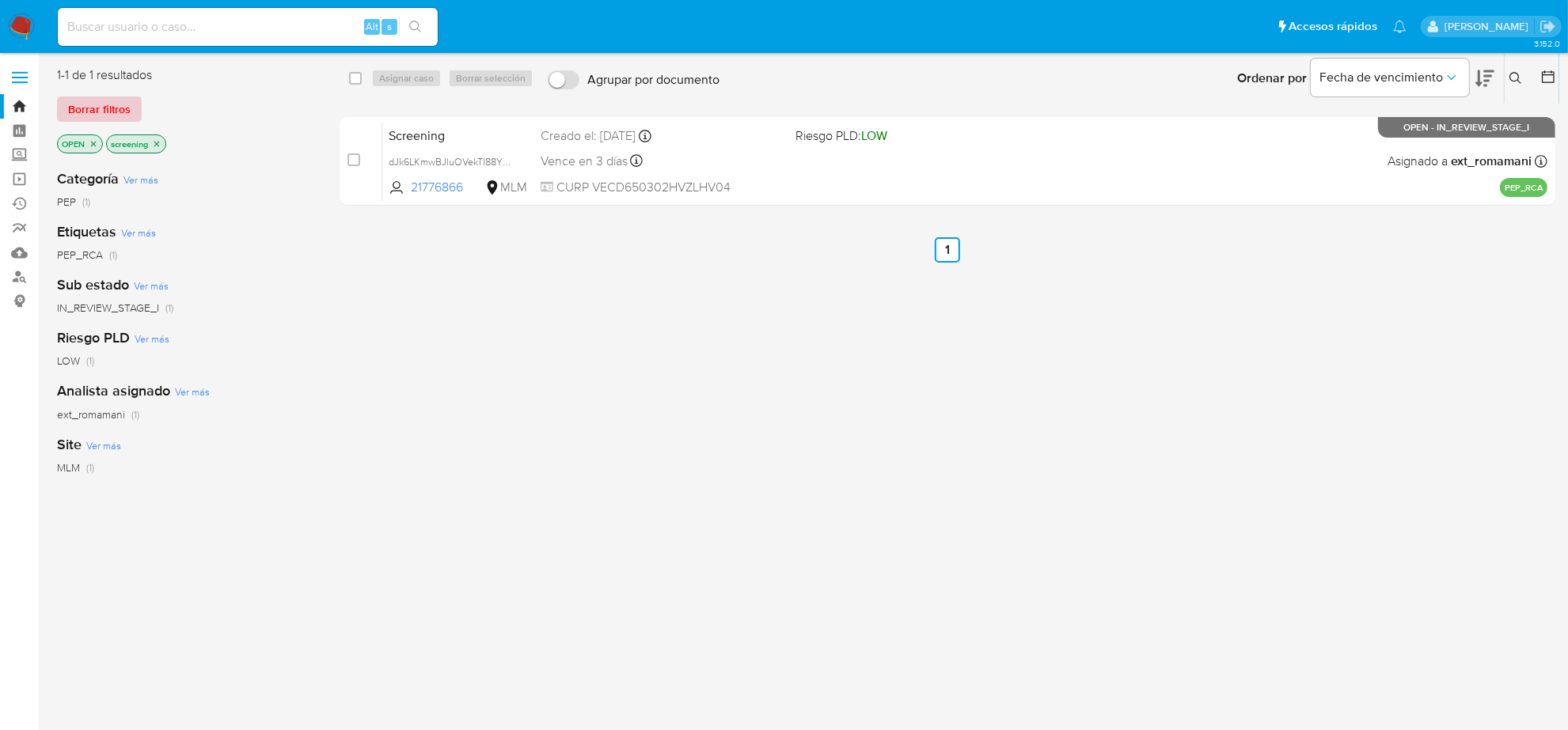
click at [95, 115] on span "Borrar filtros" at bounding box center [99, 109] width 63 height 22
